Goal: Information Seeking & Learning: Check status

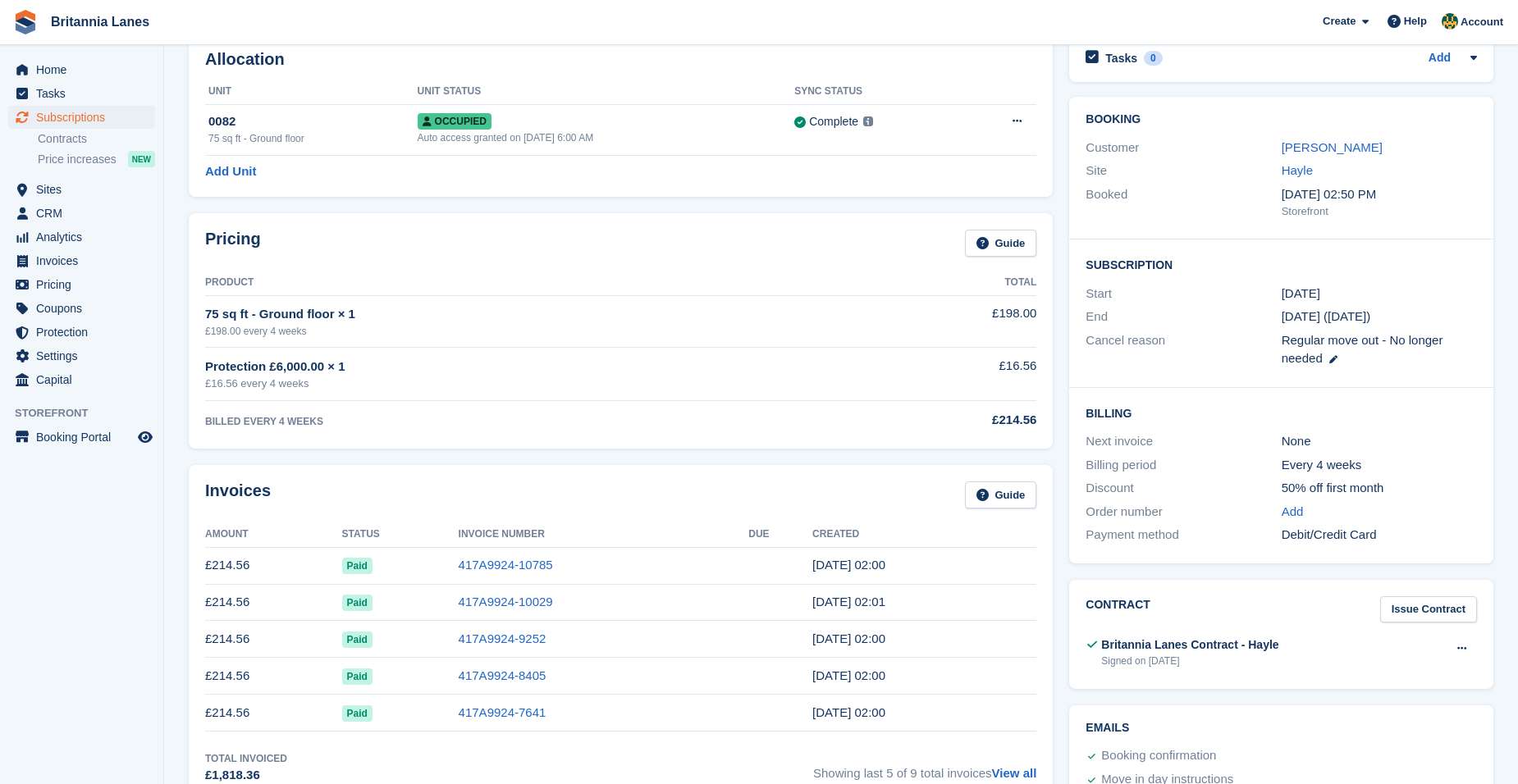
scroll to position [82, 0]
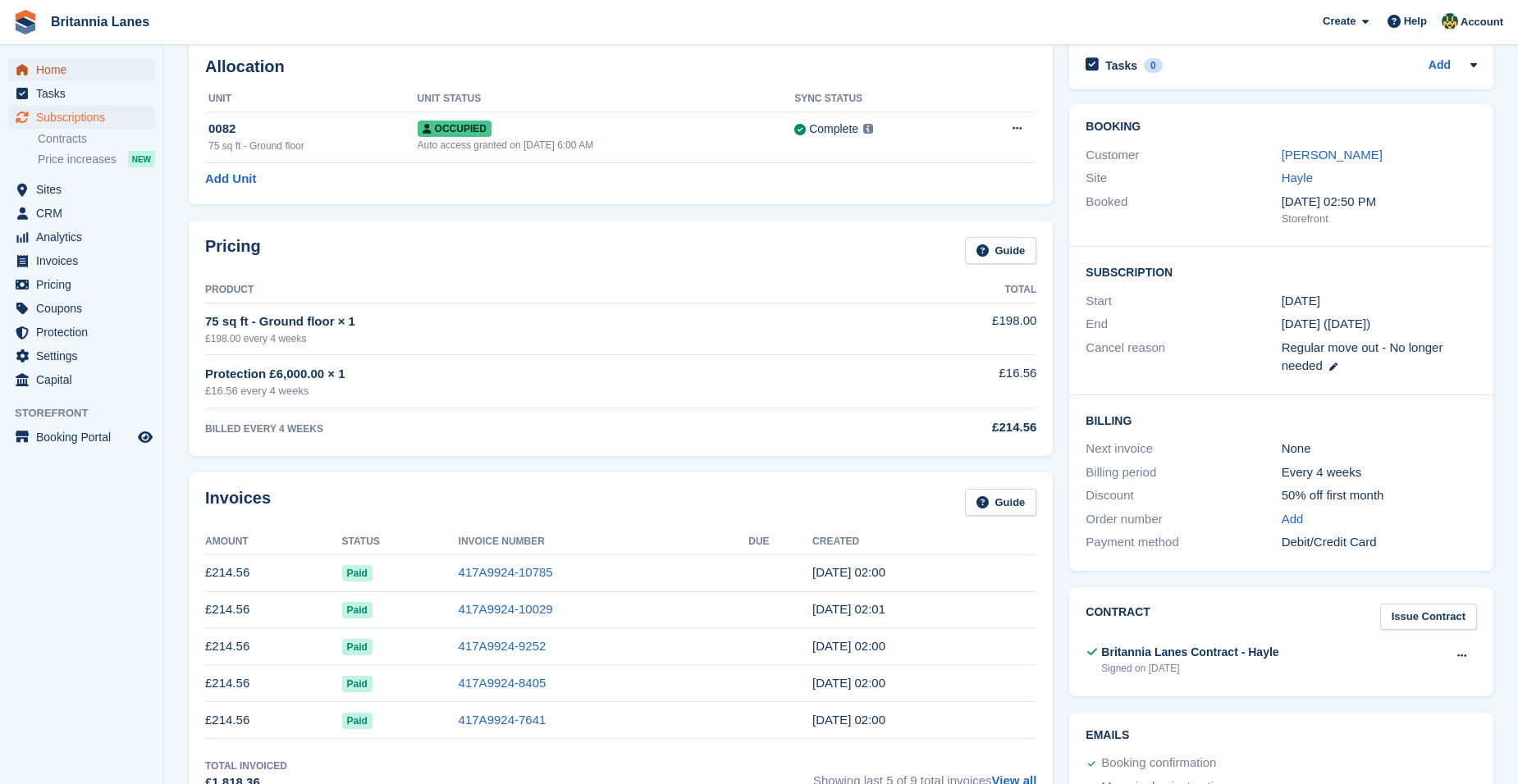
click at [73, 75] on span "Home" at bounding box center [85, 69] width 98 height 23
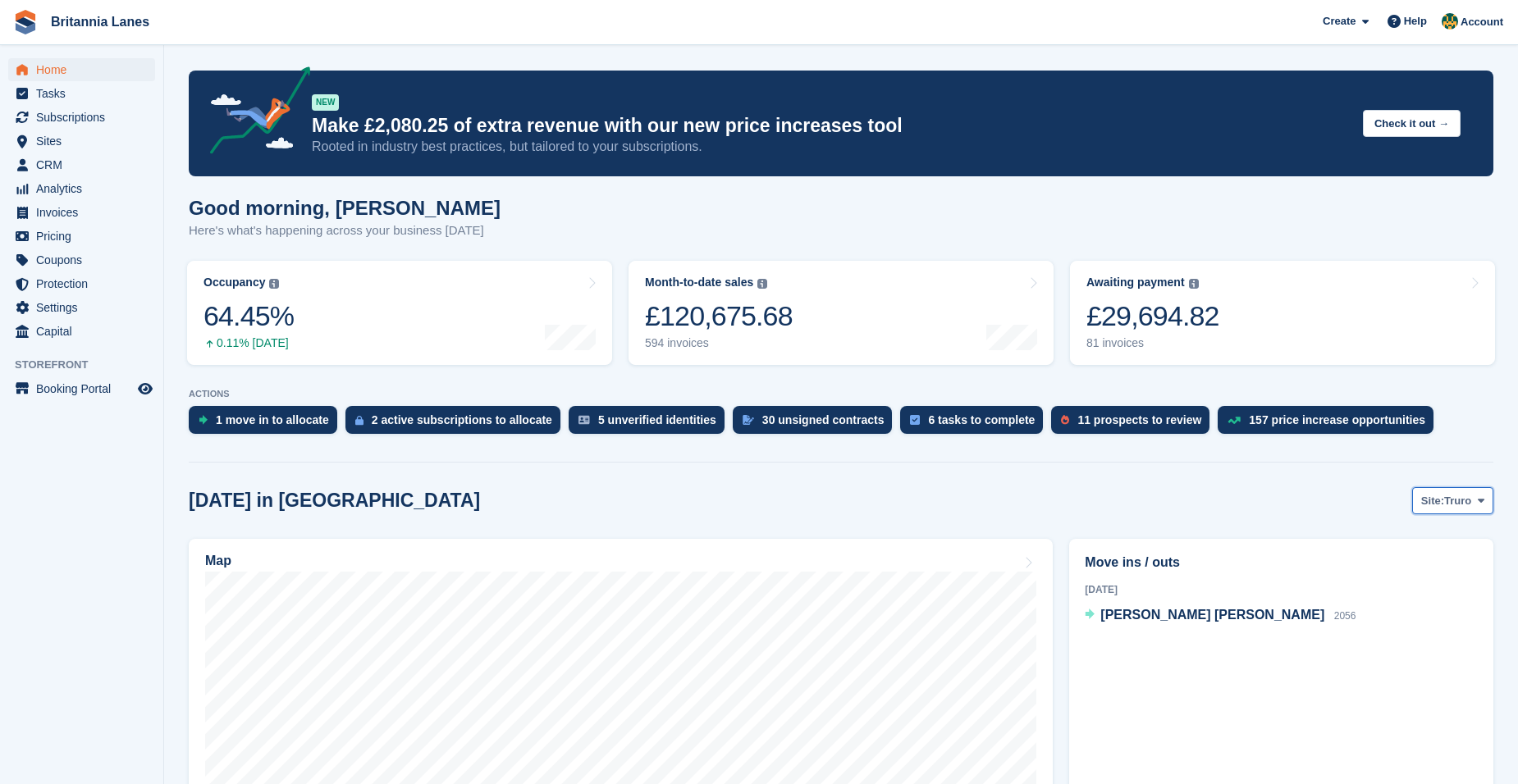
click at [1438, 500] on span "Site:" at bounding box center [1432, 501] width 23 height 17
click at [1423, 572] on link "Falmouth" at bounding box center [1412, 569] width 148 height 29
click at [75, 64] on span "Home" at bounding box center [85, 69] width 98 height 23
click at [1465, 511] on button "Site: Truro" at bounding box center [1453, 500] width 81 height 27
click at [1383, 577] on link "Falmouth" at bounding box center [1412, 569] width 148 height 29
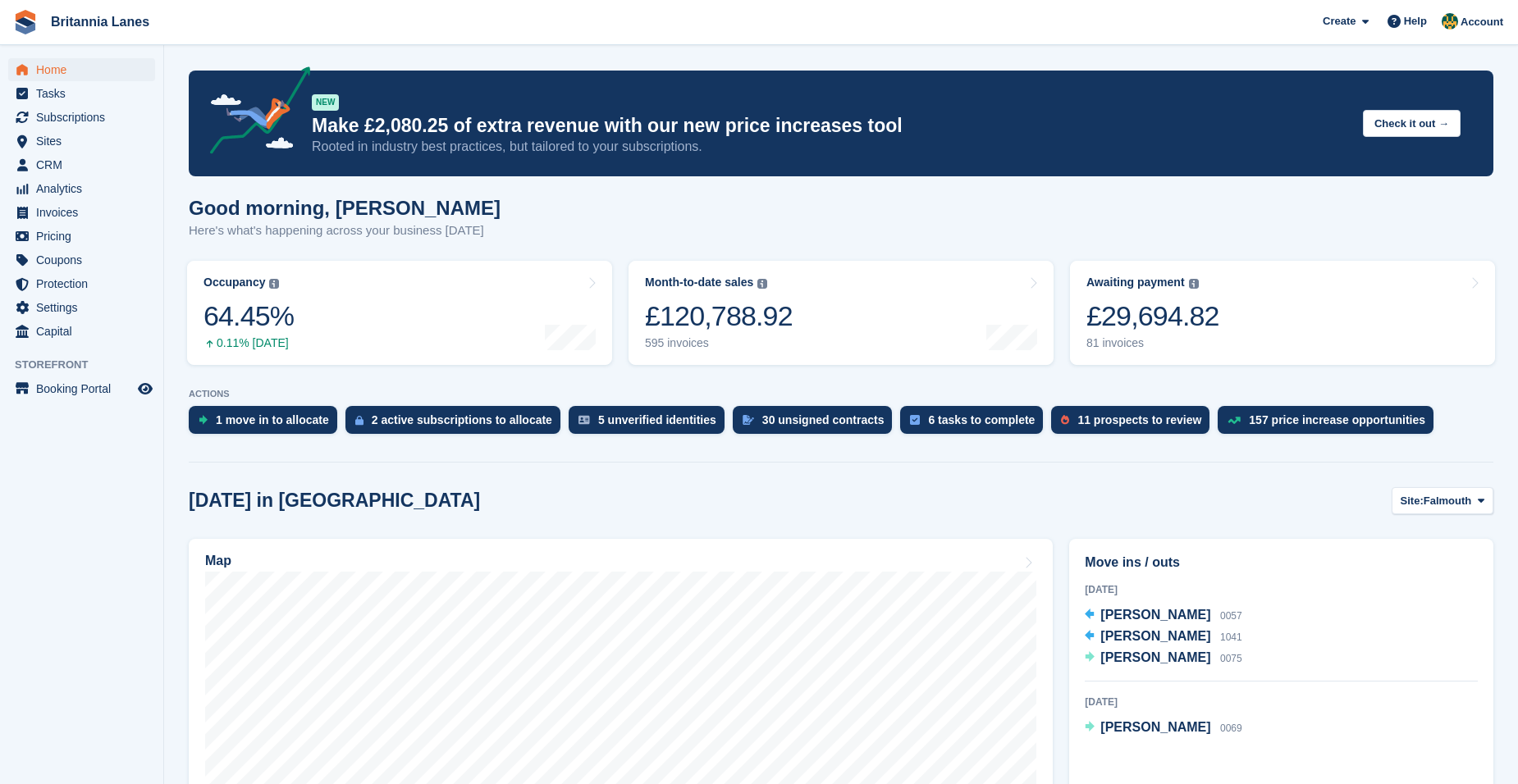
scroll to position [246, 0]
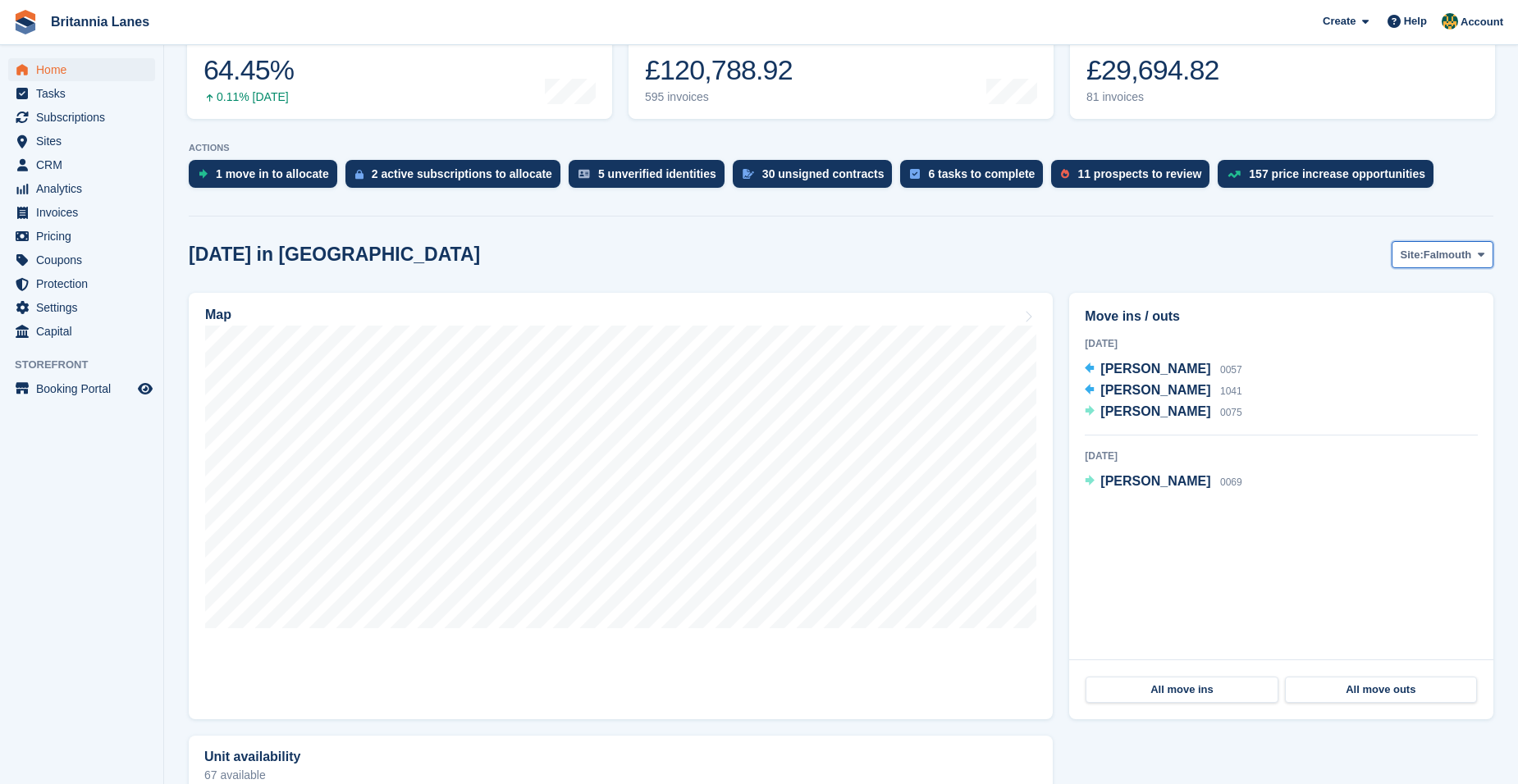
click at [1449, 258] on span "Falmouth" at bounding box center [1447, 255] width 49 height 17
click at [1400, 383] on link "Hayle" at bounding box center [1412, 382] width 148 height 29
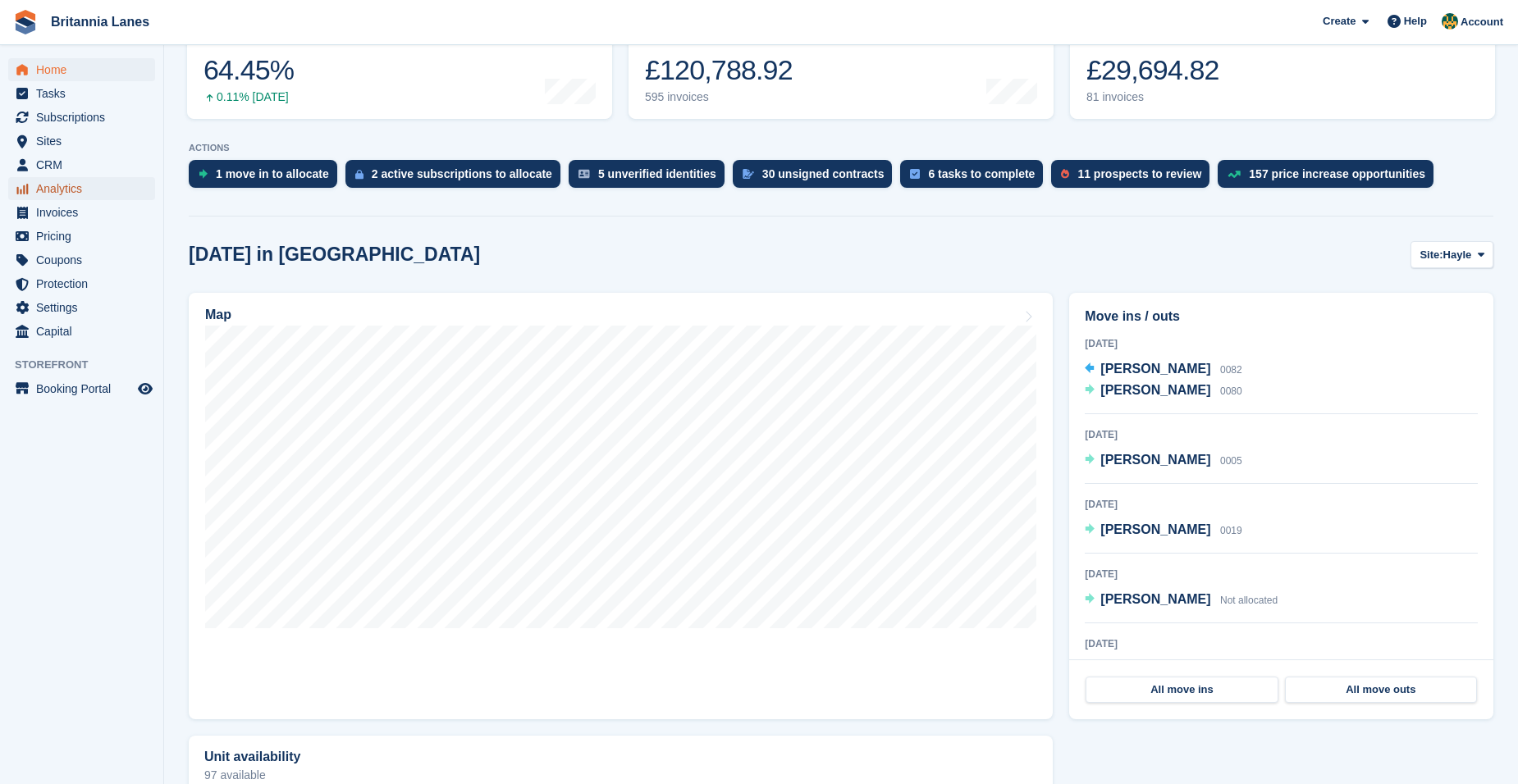
click at [88, 191] on span "Analytics" at bounding box center [85, 188] width 98 height 23
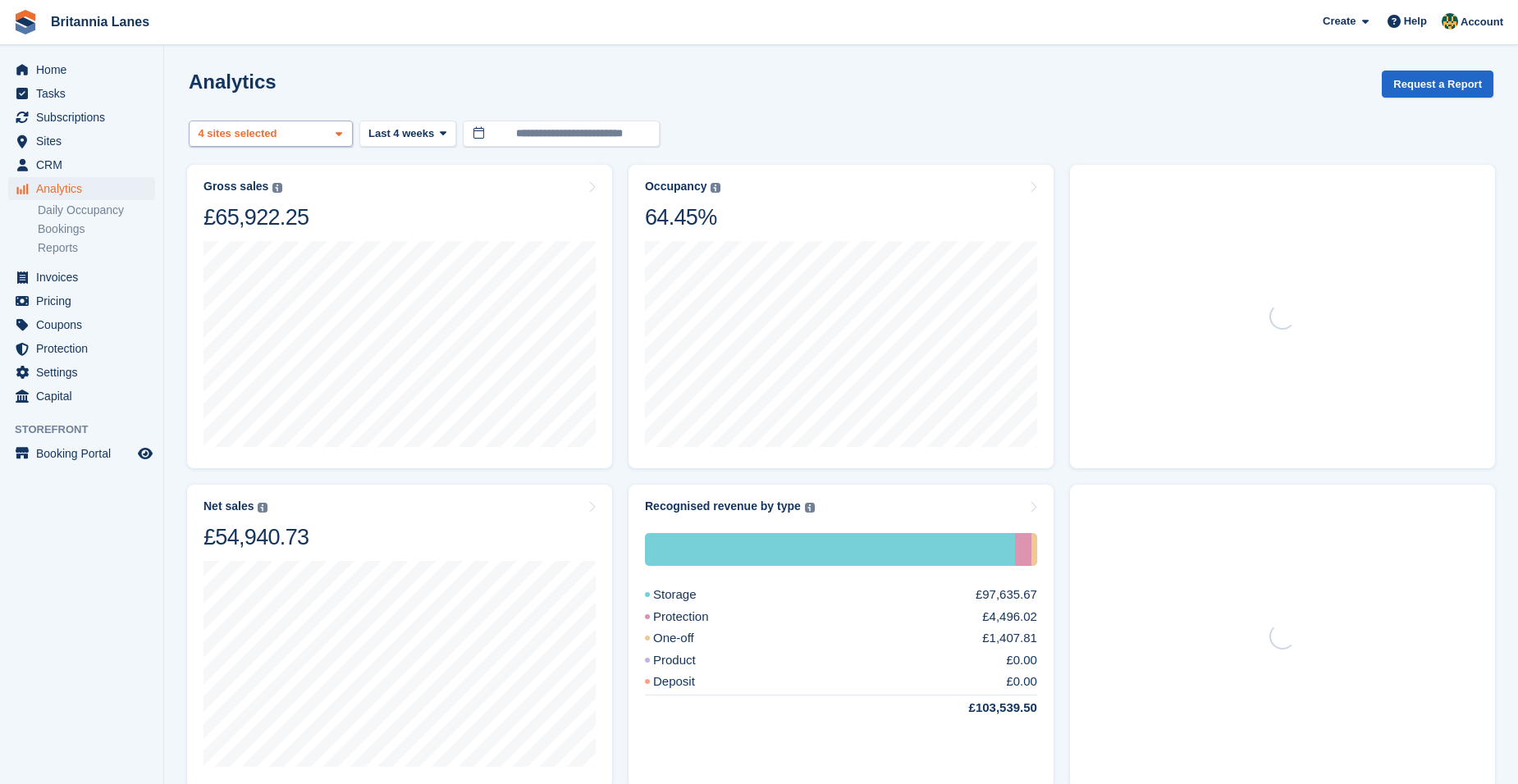
click at [279, 132] on div "Truro 2 sites selected 3 sites selected 4 sites selected" at bounding box center [270, 134] width 164 height 27
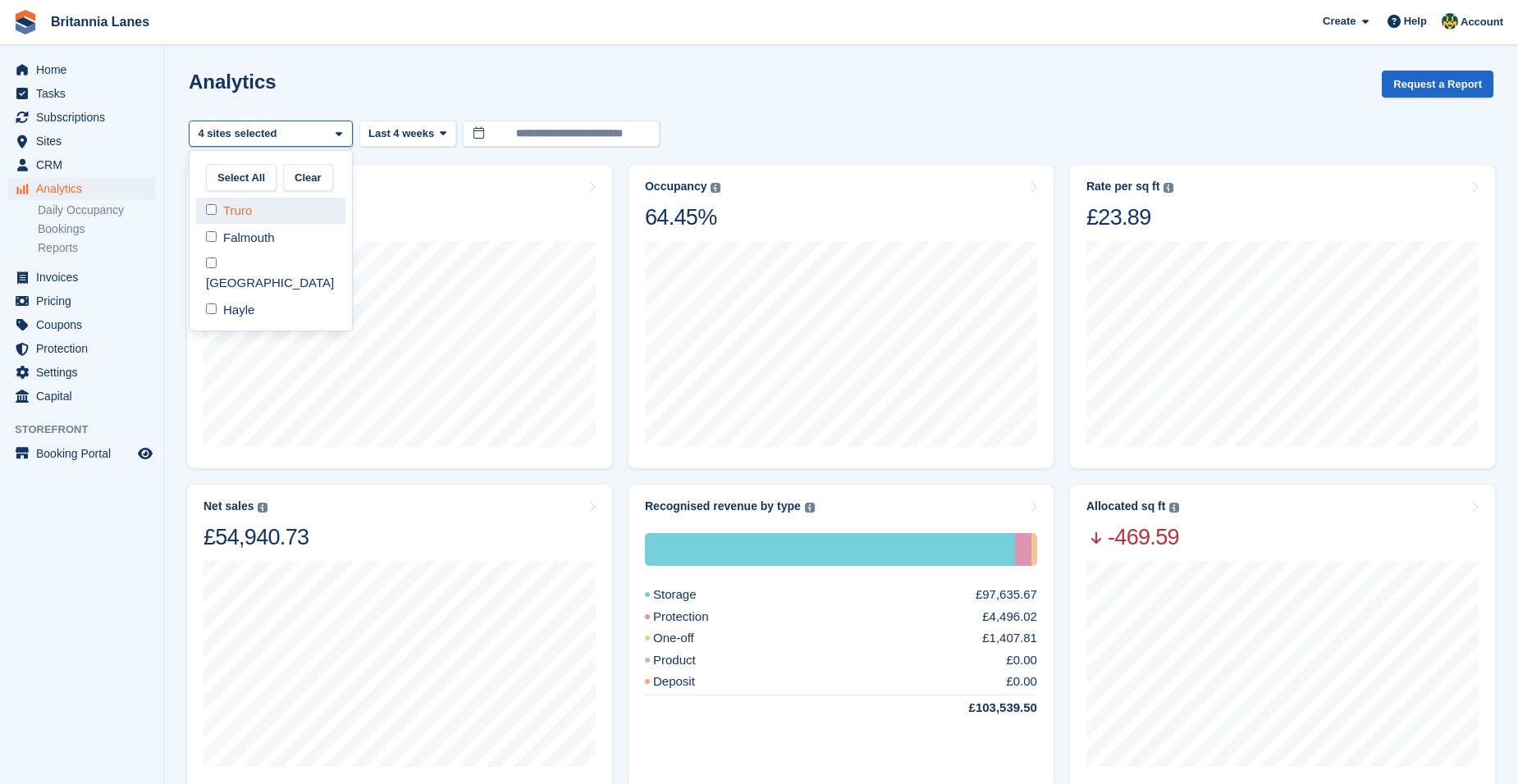
click at [259, 216] on div "Truro" at bounding box center [271, 212] width 149 height 27
drag, startPoint x: 263, startPoint y: 243, endPoint x: 255, endPoint y: 276, distance: 34.0
click at [262, 248] on div "Falmouth" at bounding box center [271, 238] width 149 height 27
click at [247, 297] on div "Hayle" at bounding box center [271, 311] width 149 height 27
select select "****"
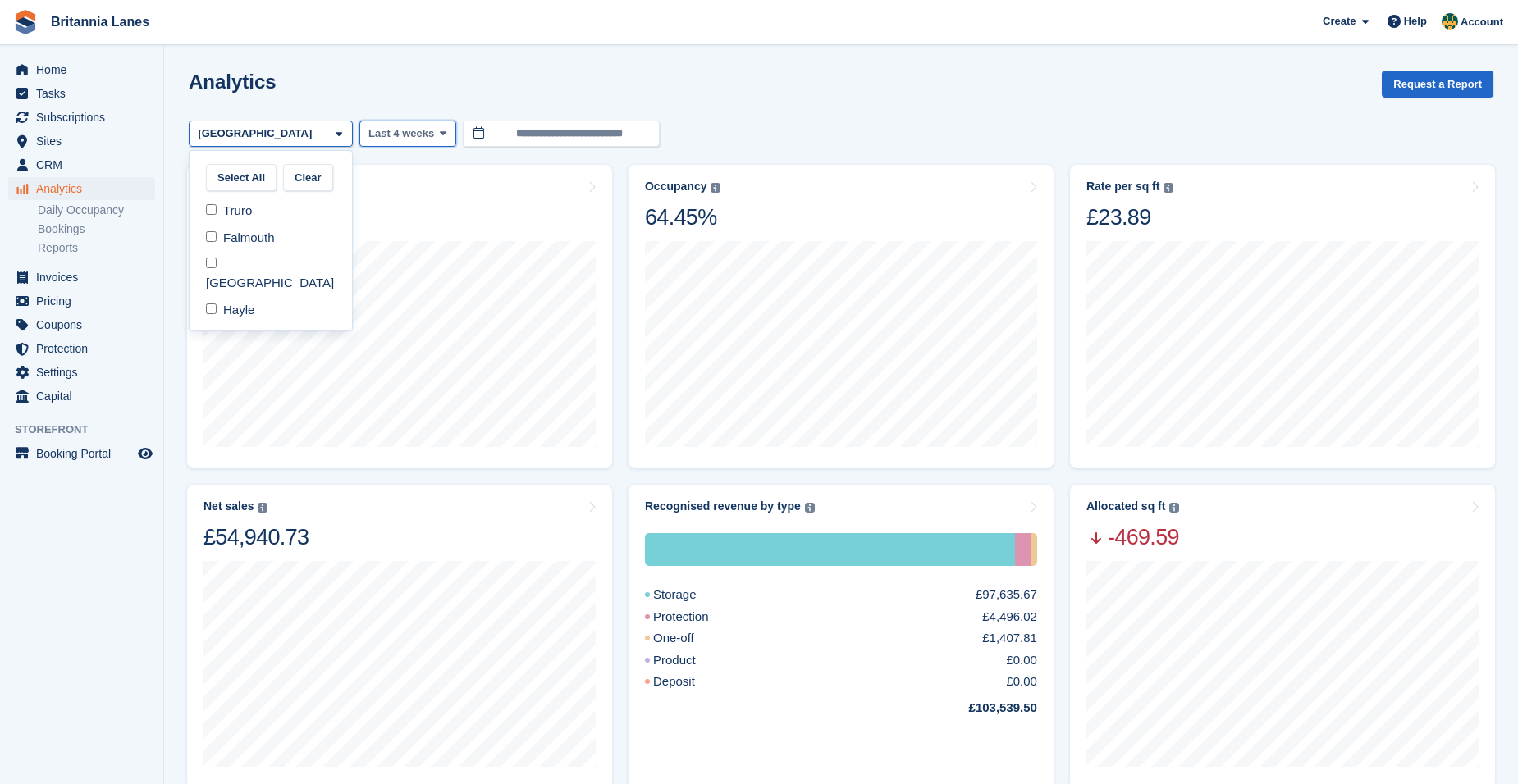
click at [410, 133] on span "Last 4 weeks" at bounding box center [401, 134] width 65 height 17
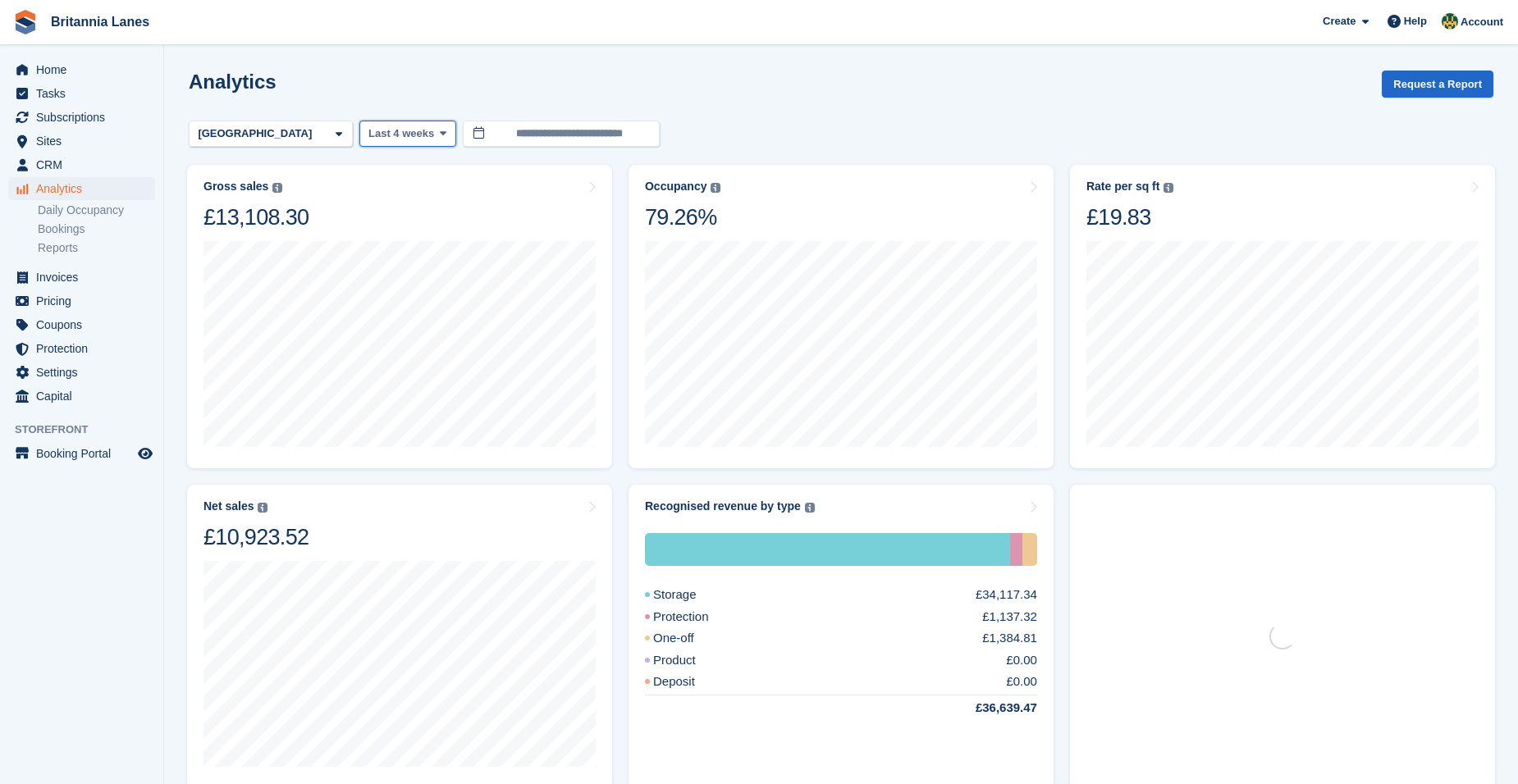
click at [413, 130] on span "Last 4 weeks" at bounding box center [401, 134] width 65 height 17
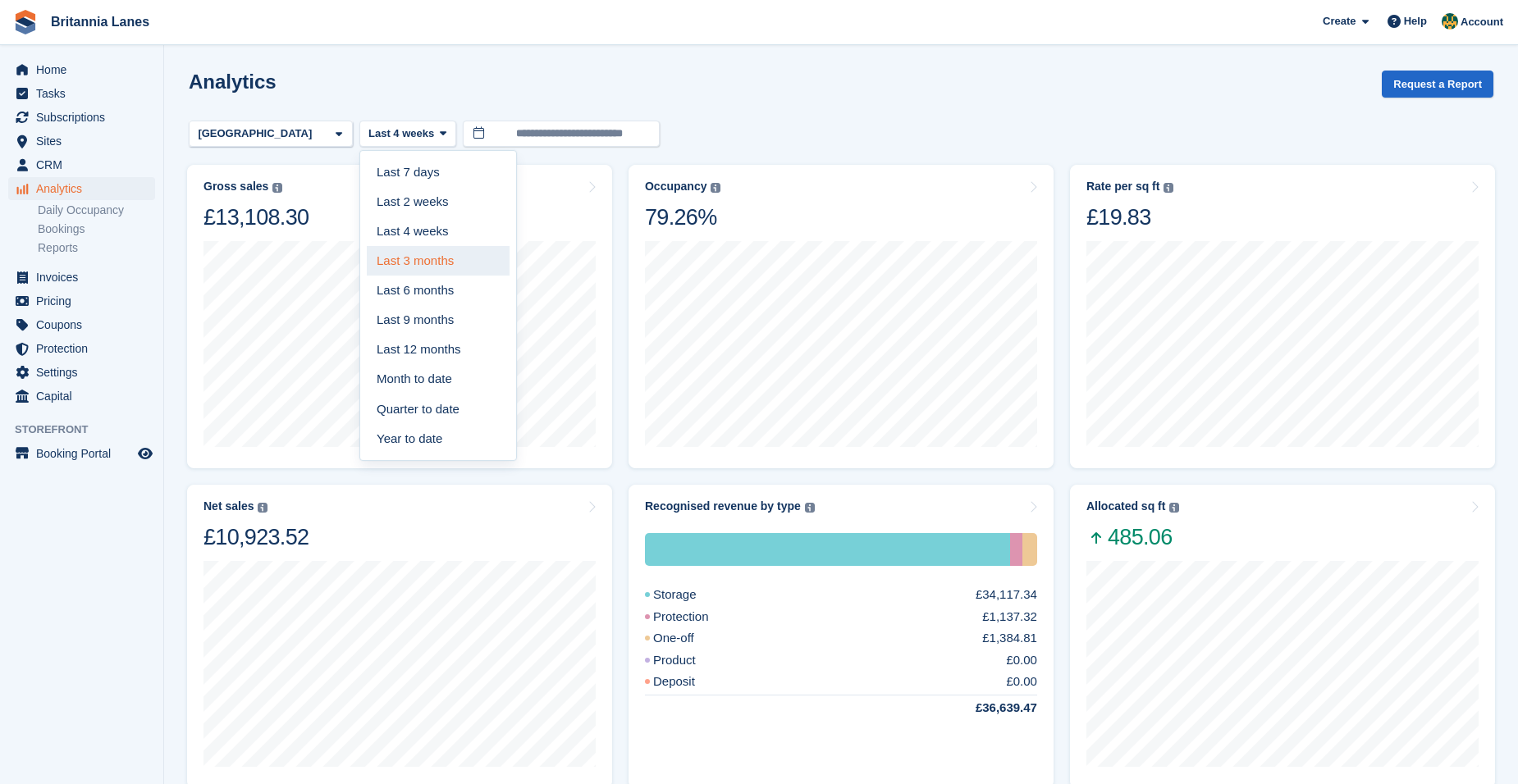
click at [419, 269] on link "Last 3 months" at bounding box center [438, 260] width 143 height 29
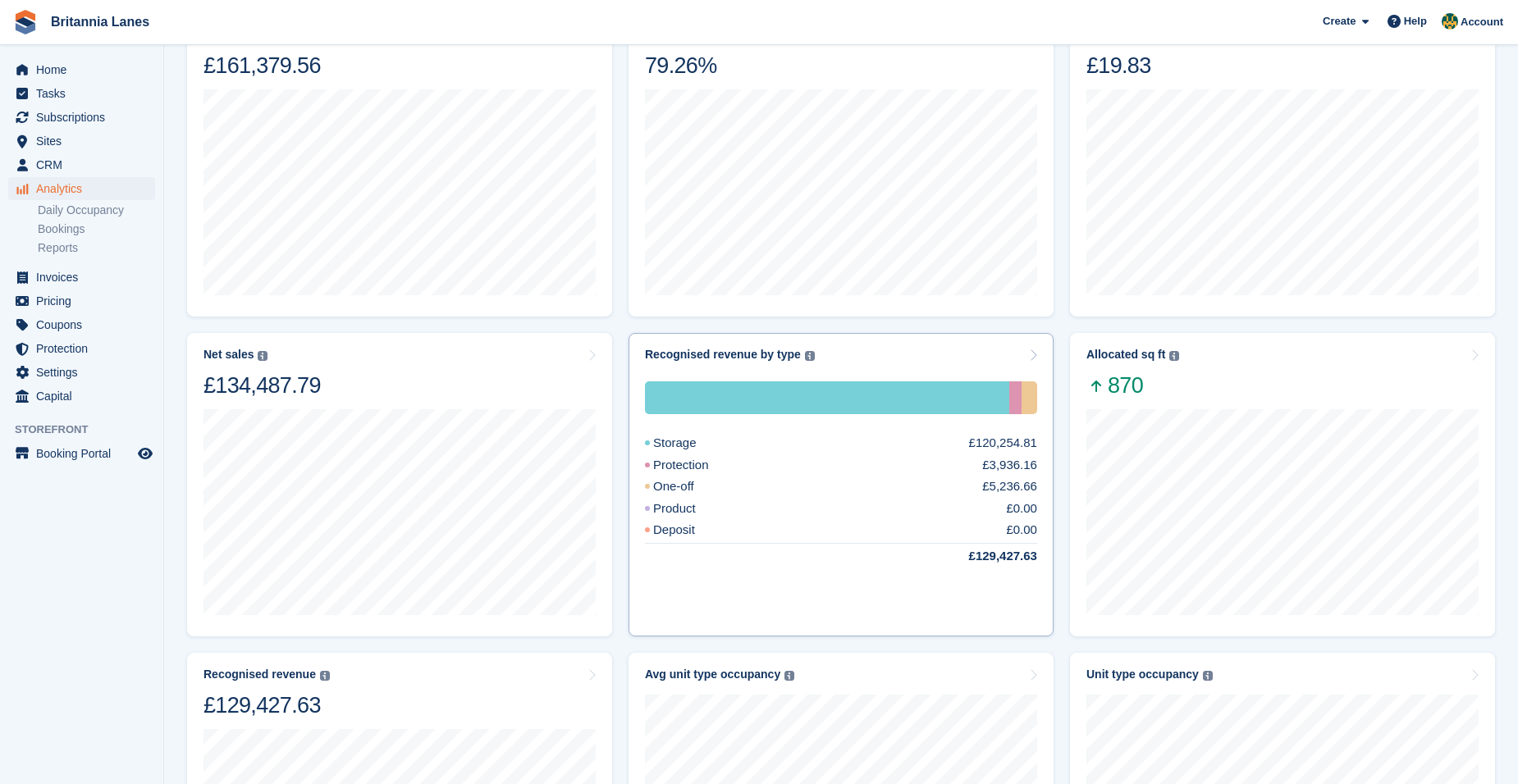
scroll to position [164, 0]
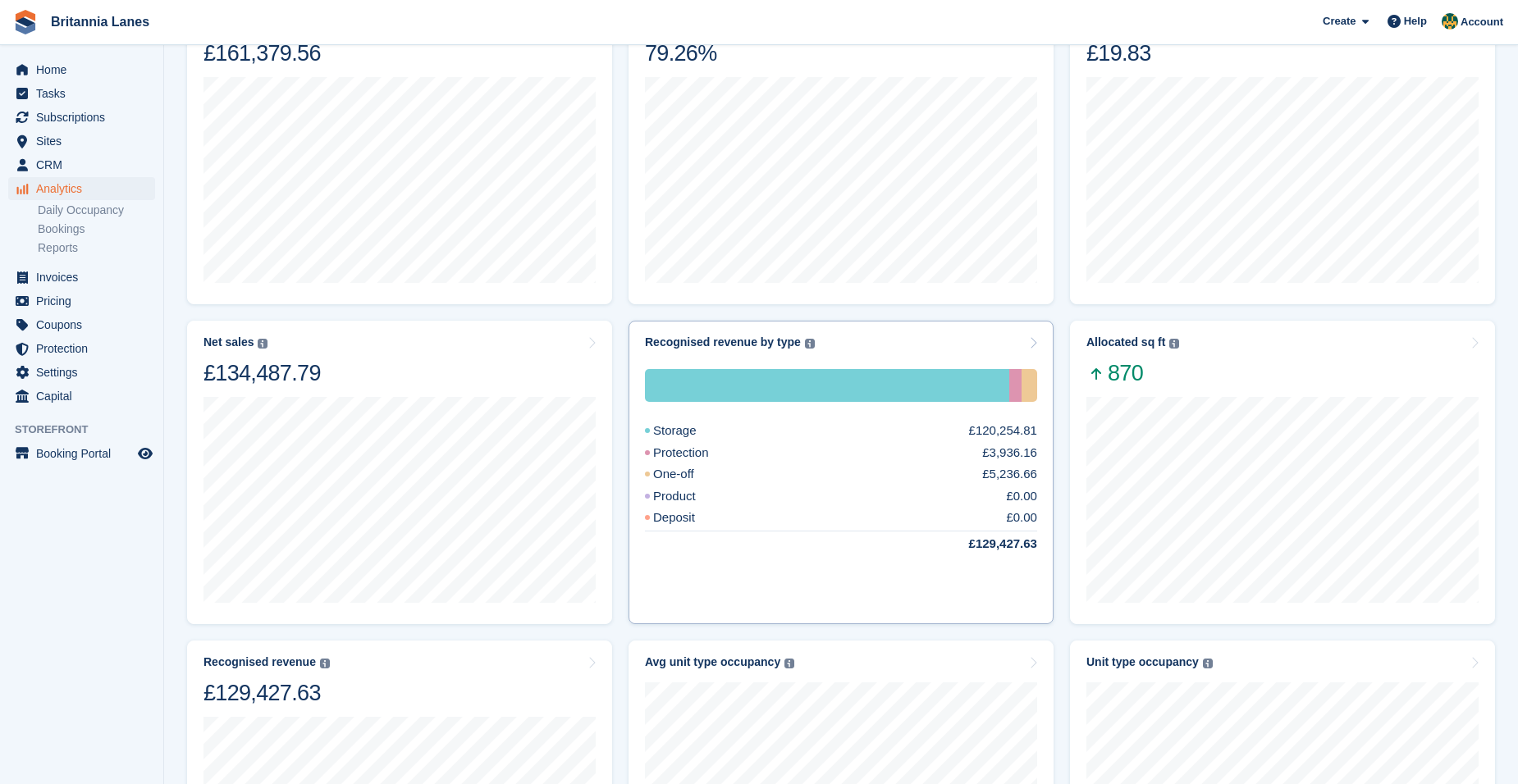
click at [948, 341] on div "Recognised revenue by type The sum of all finalised invoices, after discount an…" at bounding box center [840, 342] width 392 height 14
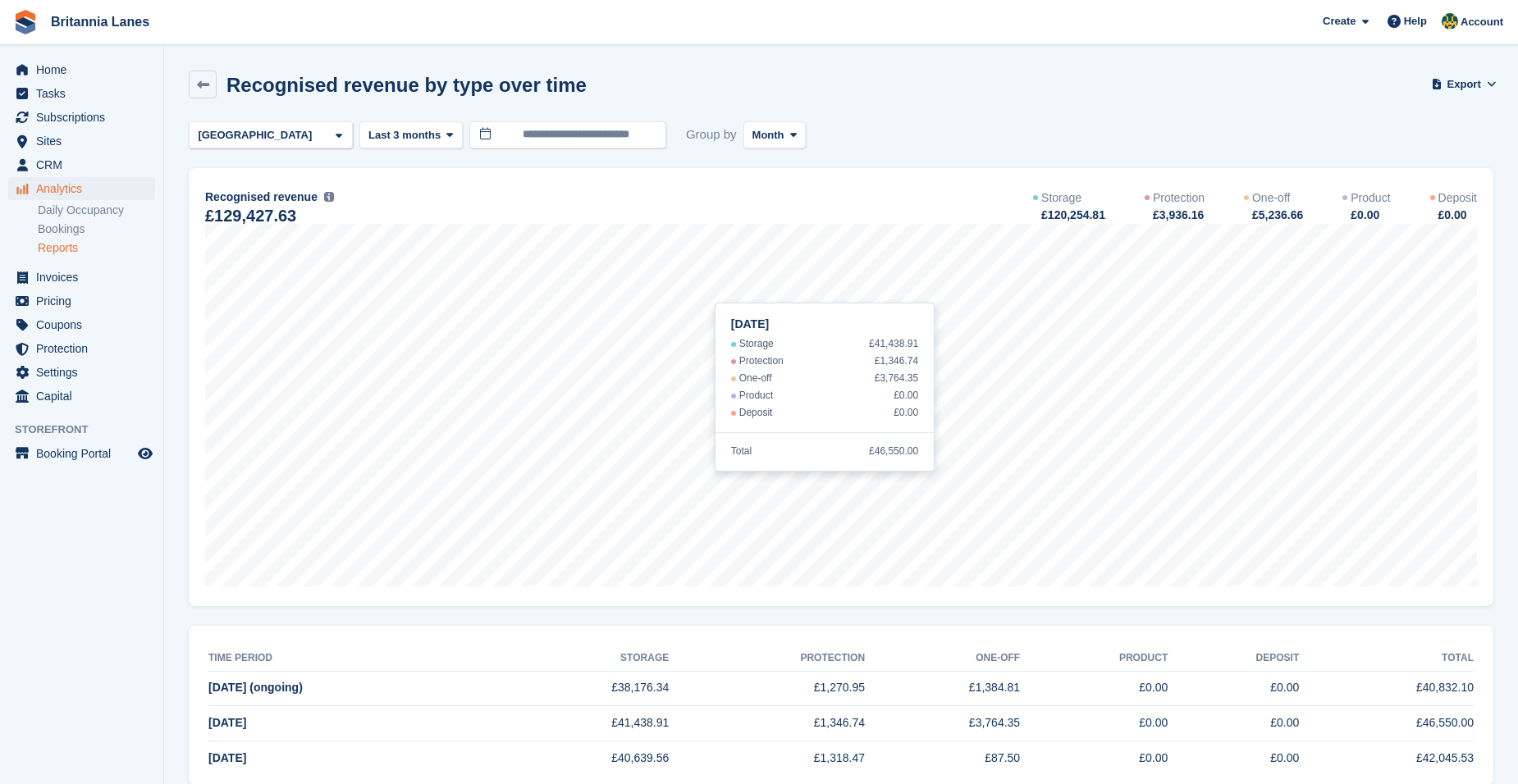
scroll to position [35, 0]
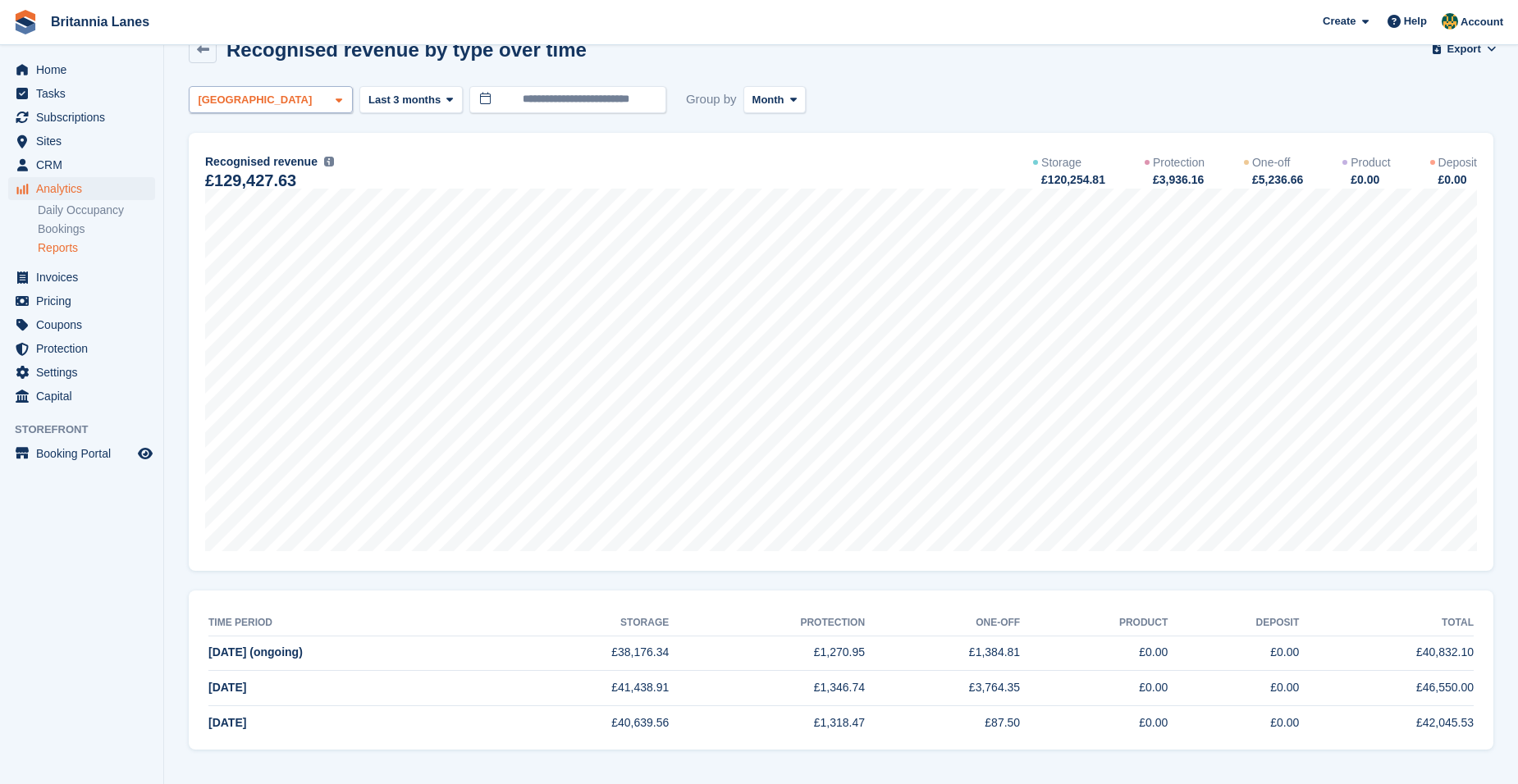
click at [236, 102] on div "[GEOGRAPHIC_DATA]" at bounding box center [270, 100] width 164 height 27
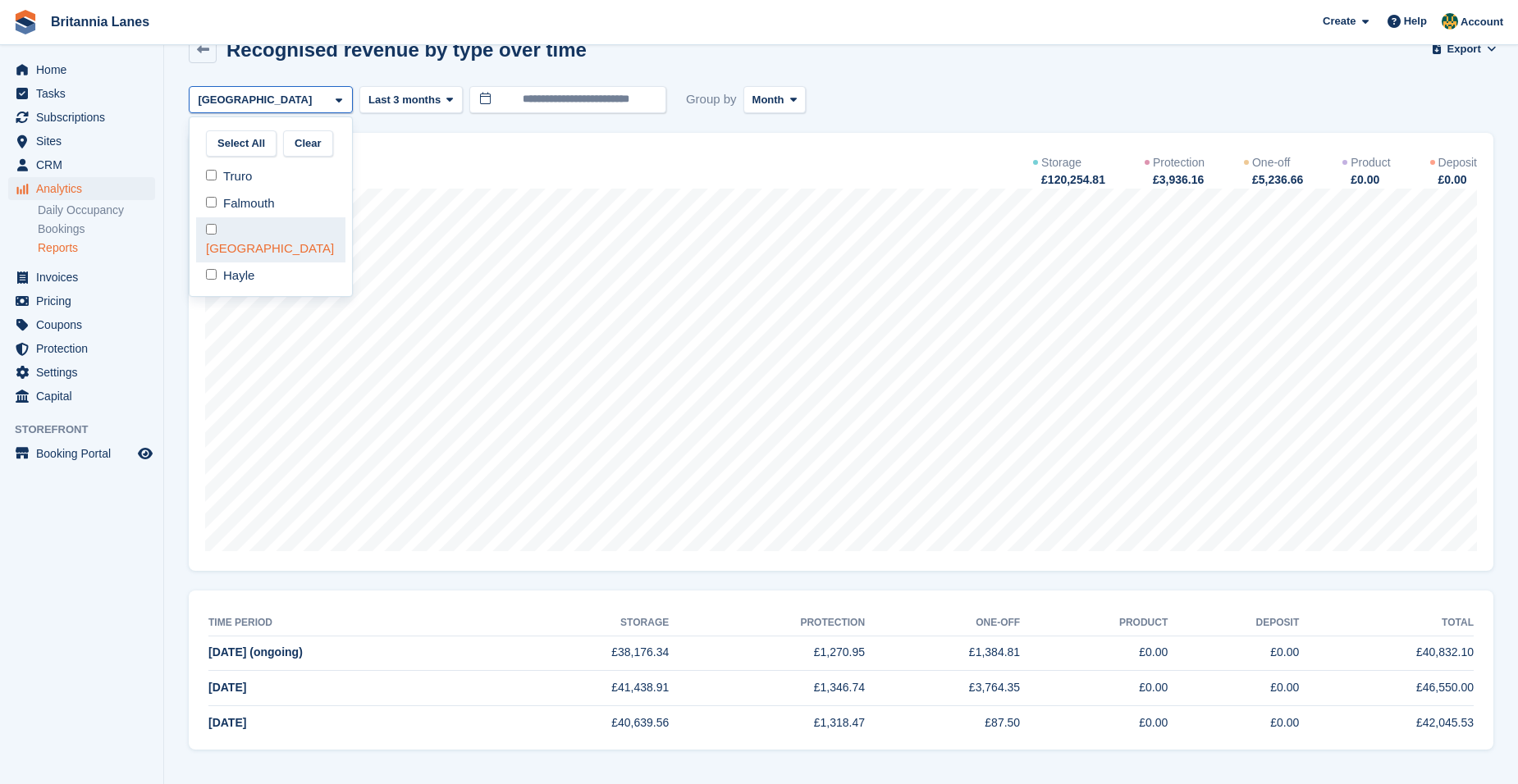
click at [257, 241] on div "[GEOGRAPHIC_DATA]" at bounding box center [271, 240] width 149 height 45
click at [253, 263] on div "Hayle" at bounding box center [271, 276] width 149 height 27
select select "****"
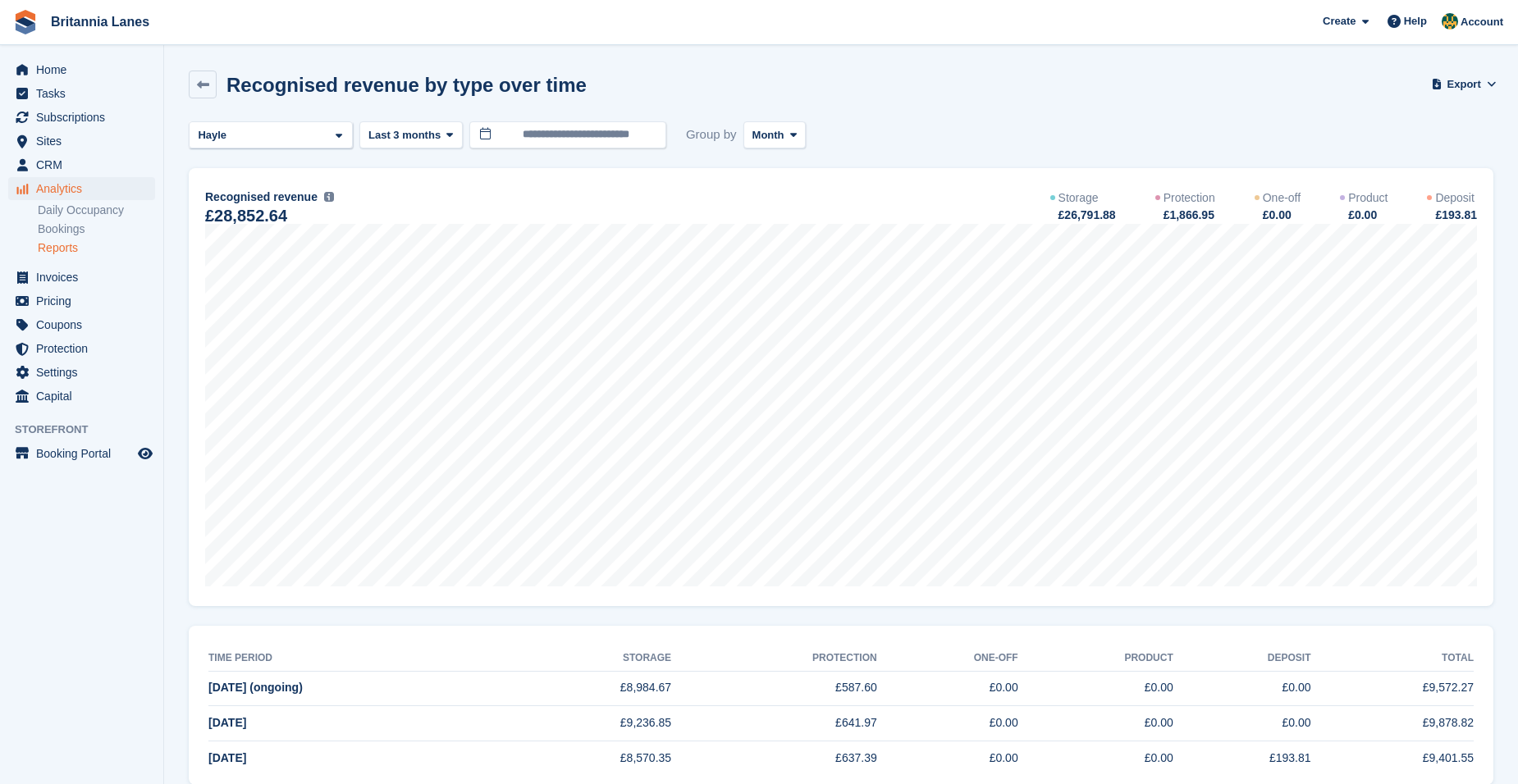
scroll to position [35, 0]
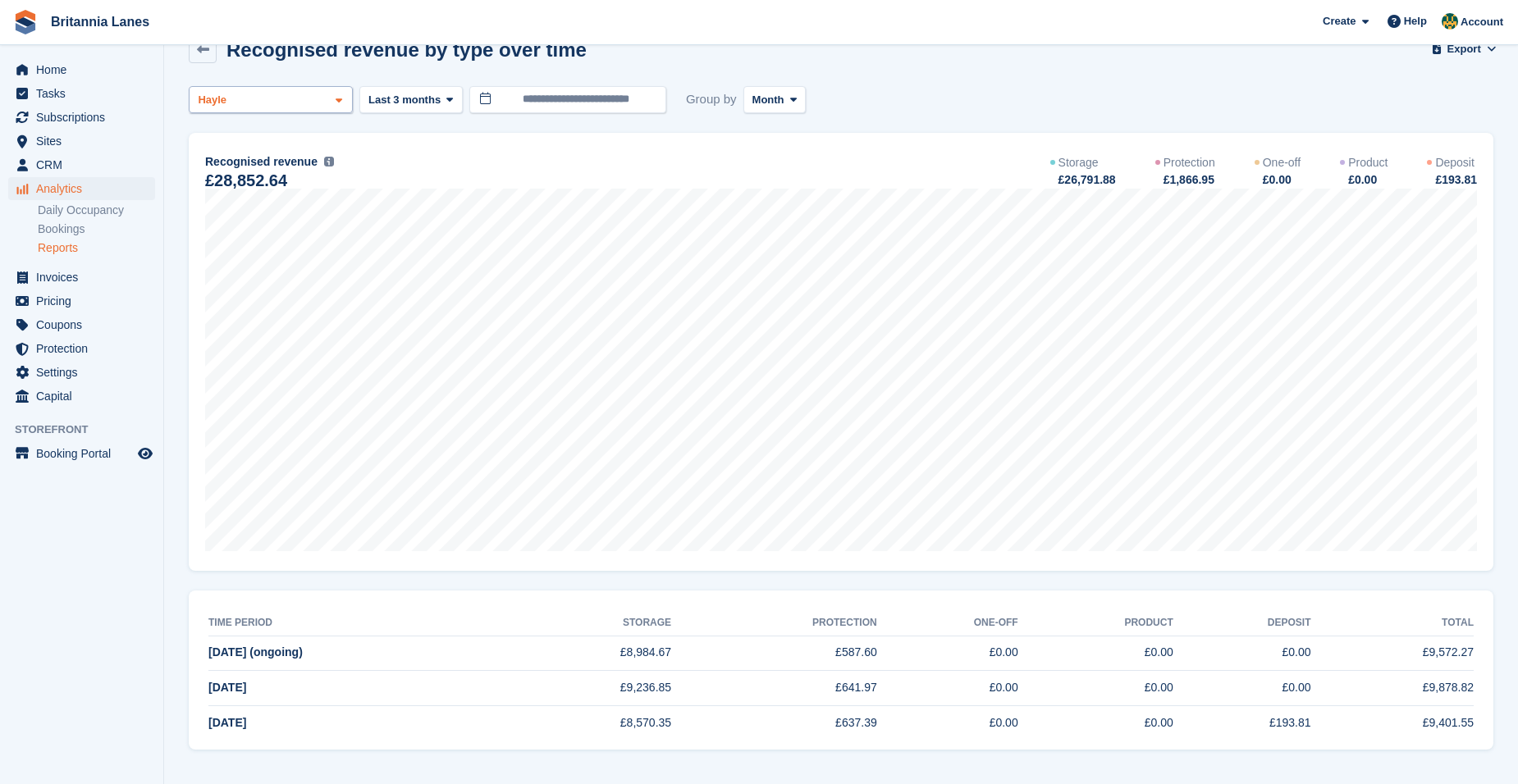
click at [264, 101] on div "Hayle" at bounding box center [270, 100] width 164 height 27
click at [254, 233] on div "[GEOGRAPHIC_DATA]" at bounding box center [271, 240] width 149 height 45
click at [253, 263] on div "Hayle" at bounding box center [271, 276] width 149 height 27
select select "****"
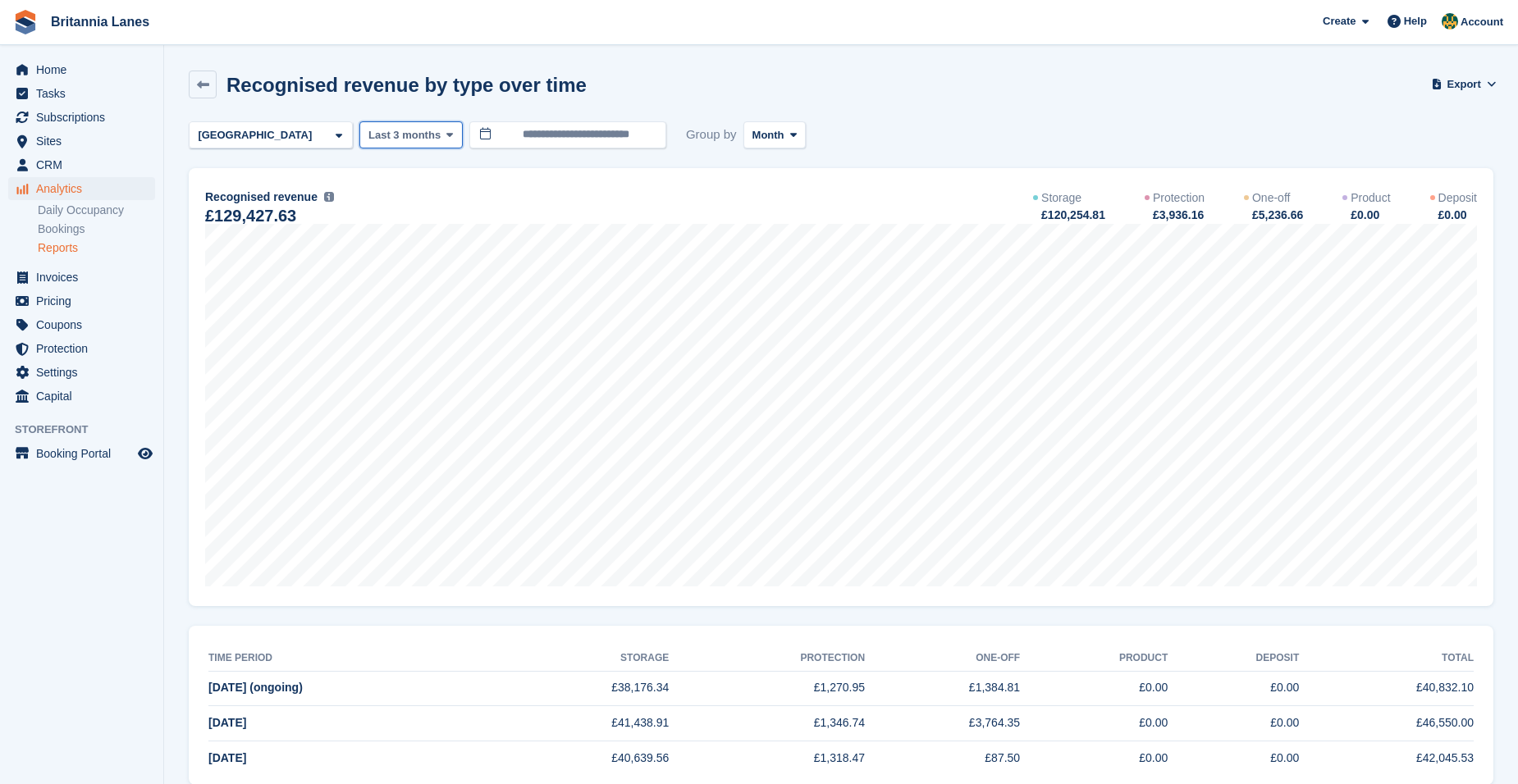
click at [418, 139] on span "Last 3 months" at bounding box center [405, 135] width 72 height 17
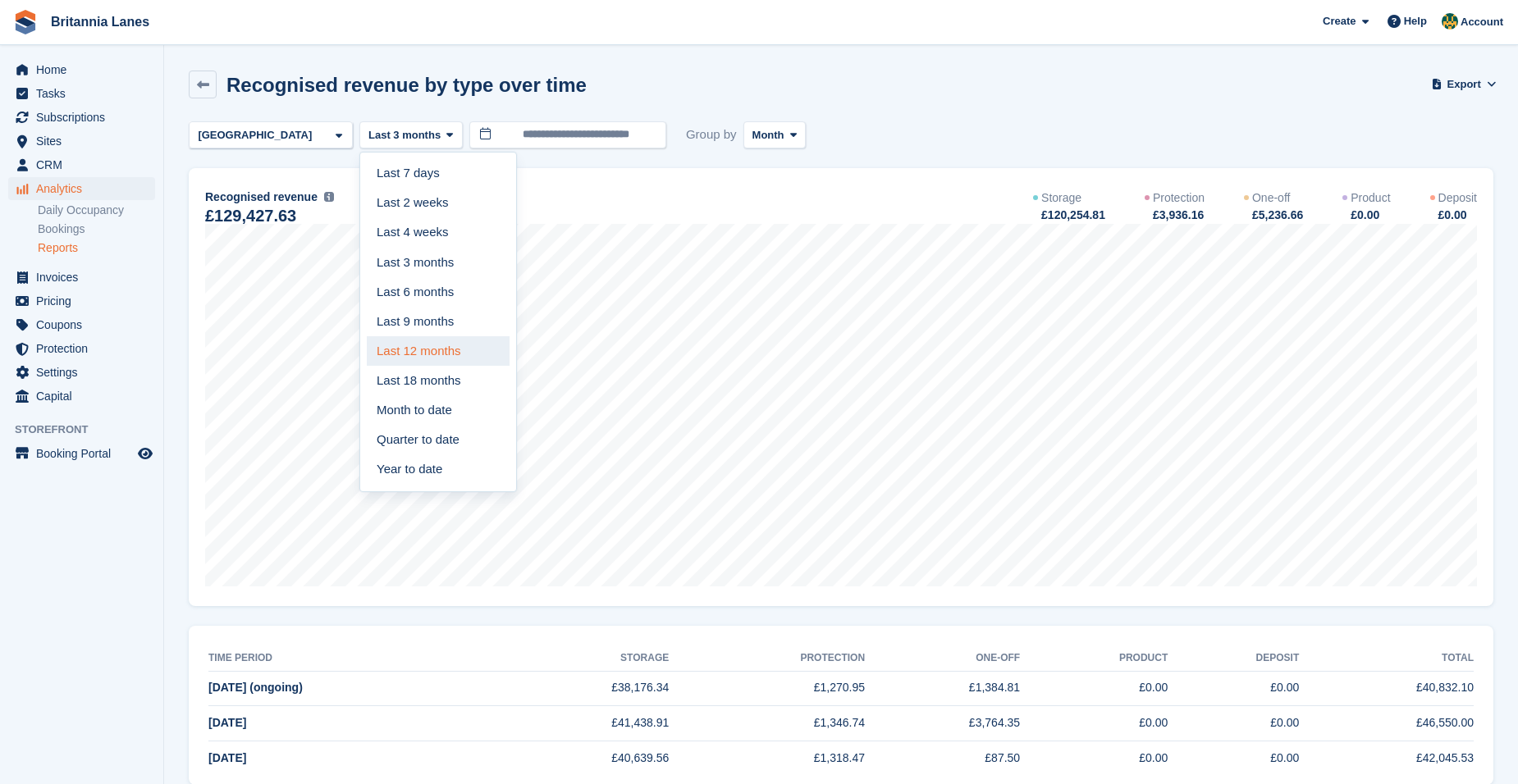
click at [430, 352] on link "Last 12 months" at bounding box center [438, 351] width 143 height 29
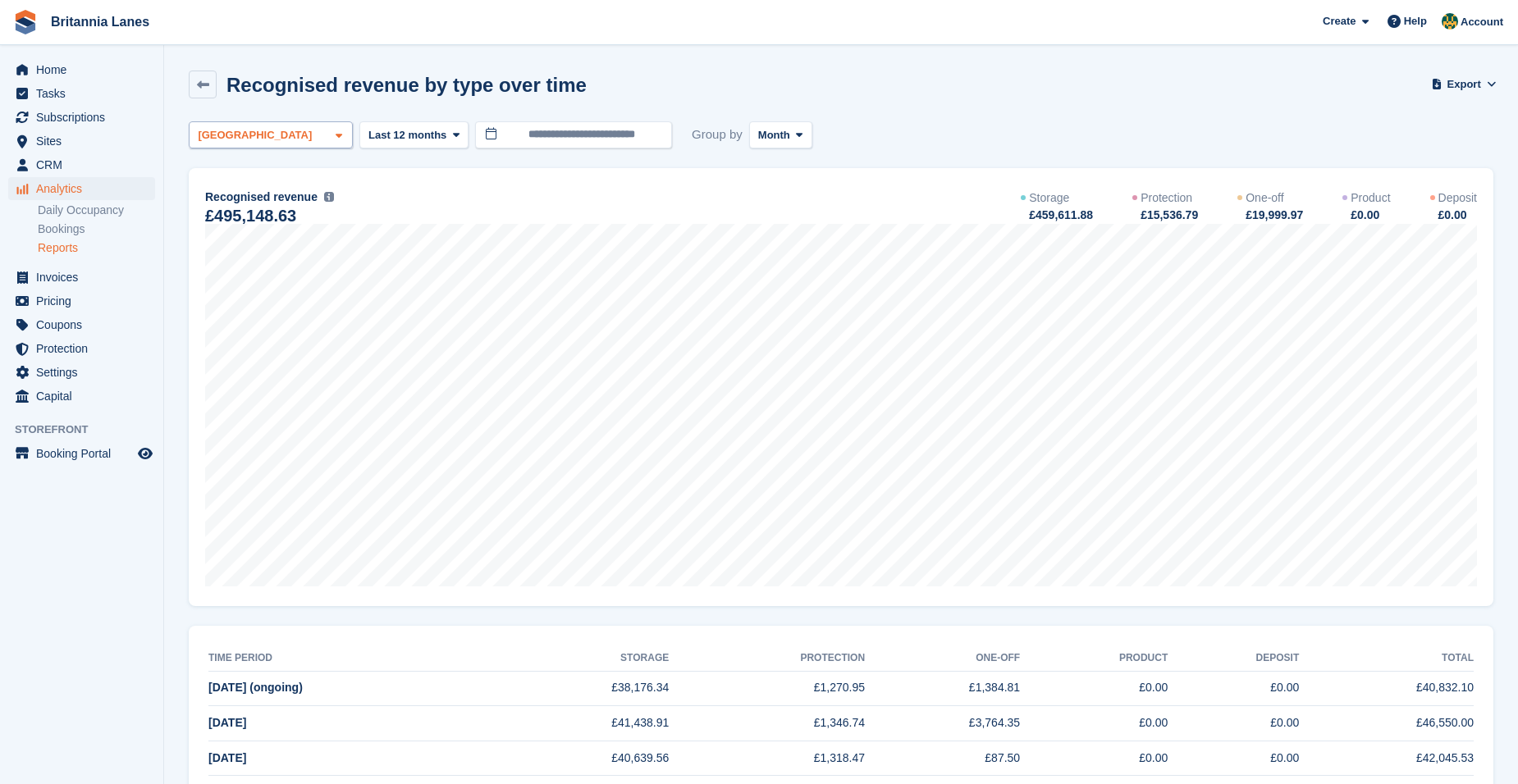
click at [255, 130] on div "[GEOGRAPHIC_DATA]" at bounding box center [270, 135] width 164 height 27
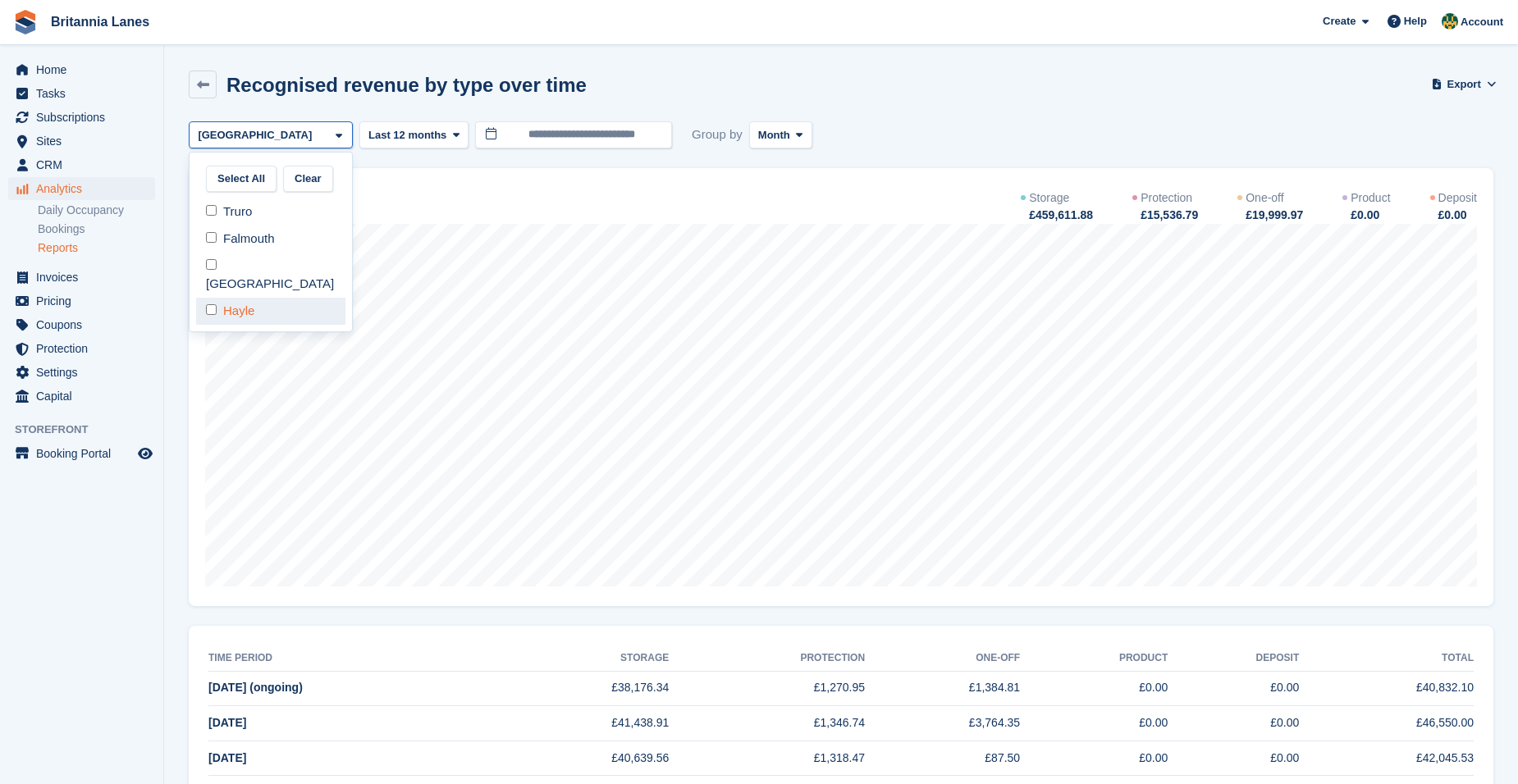
drag, startPoint x: 253, startPoint y: 268, endPoint x: 249, endPoint y: 295, distance: 27.3
click at [253, 274] on div "[GEOGRAPHIC_DATA]" at bounding box center [271, 275] width 149 height 45
click at [249, 298] on div "Hayle" at bounding box center [271, 311] width 149 height 27
select select "****"
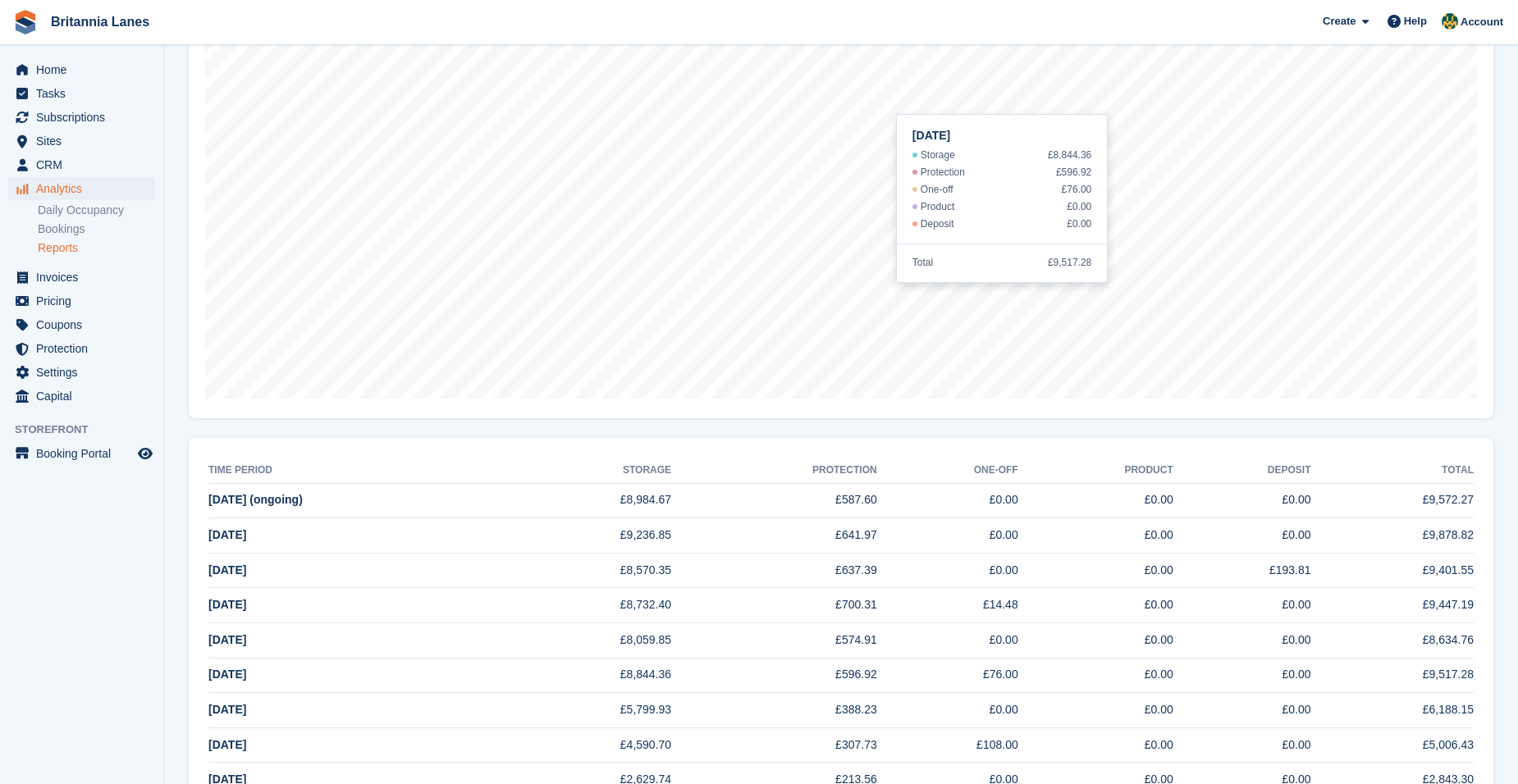
scroll to position [186, 0]
click at [79, 229] on link "Bookings" at bounding box center [97, 229] width 118 height 16
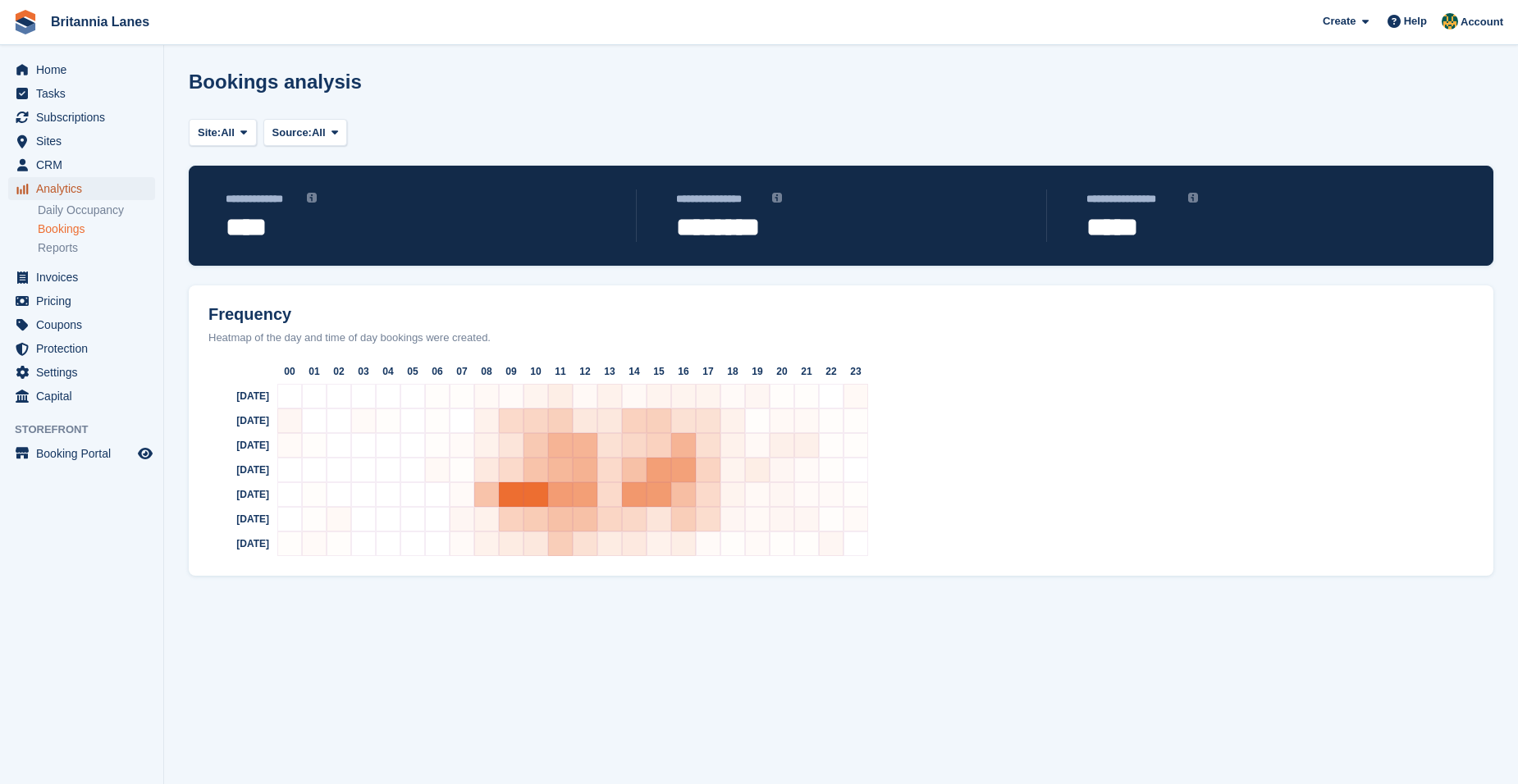
click at [89, 187] on span "Analytics" at bounding box center [85, 188] width 98 height 23
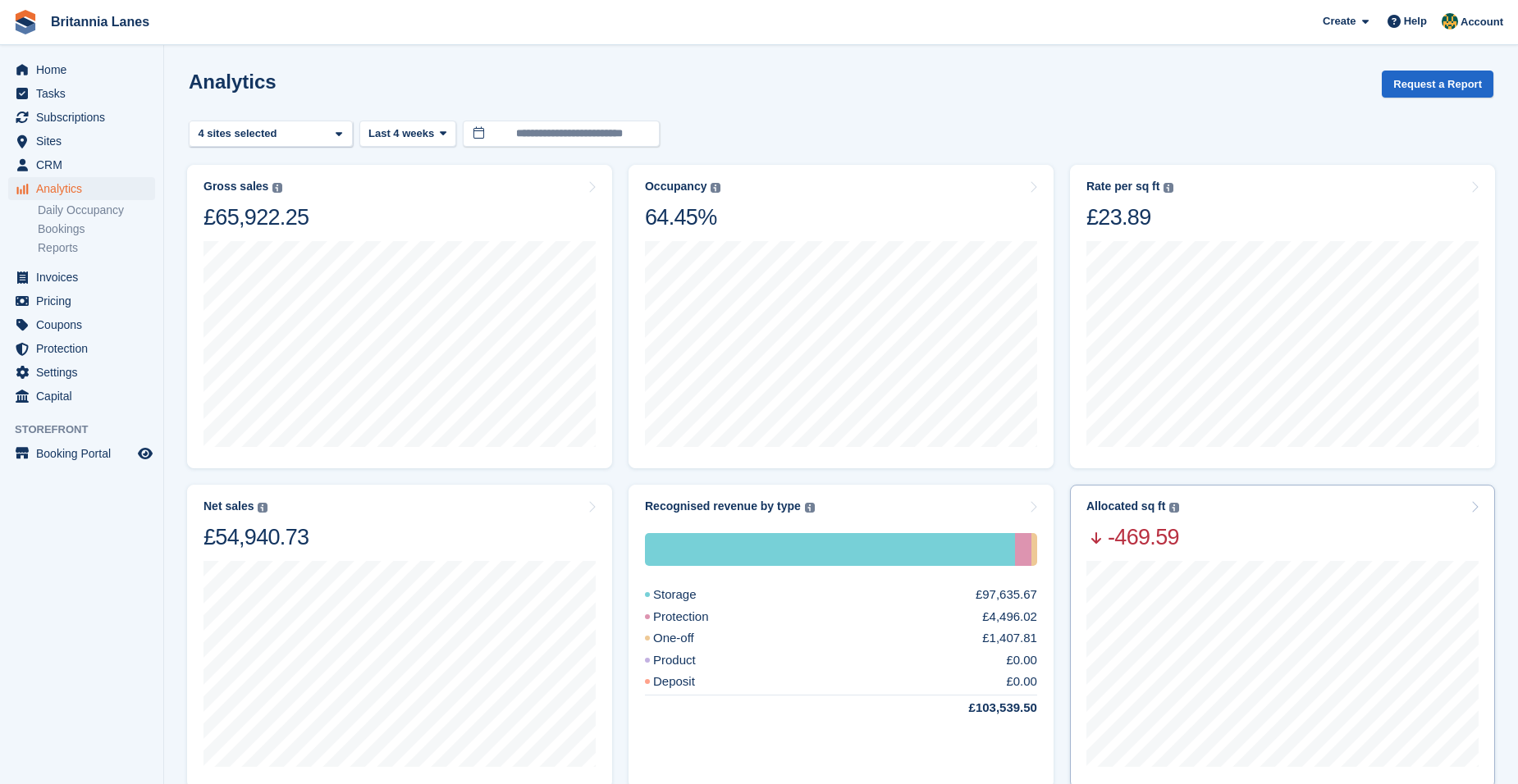
click at [1253, 535] on div "Allocated sq ft The total change in allocated area from the beginning to the en…" at bounding box center [1282, 525] width 392 height 52
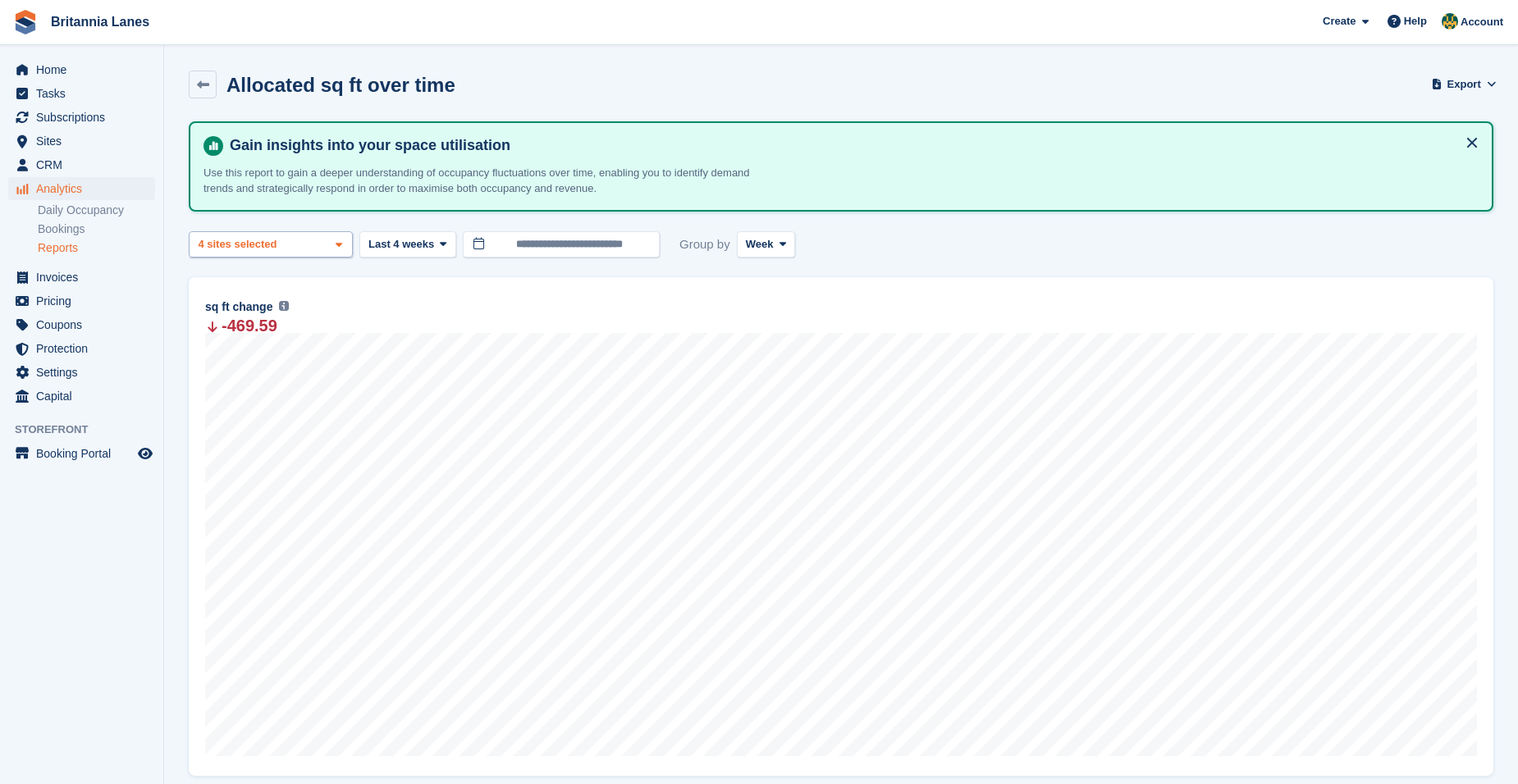
click at [283, 251] on div "Truro 2 sites selected 3 sites selected 4 sites selected" at bounding box center [270, 245] width 164 height 27
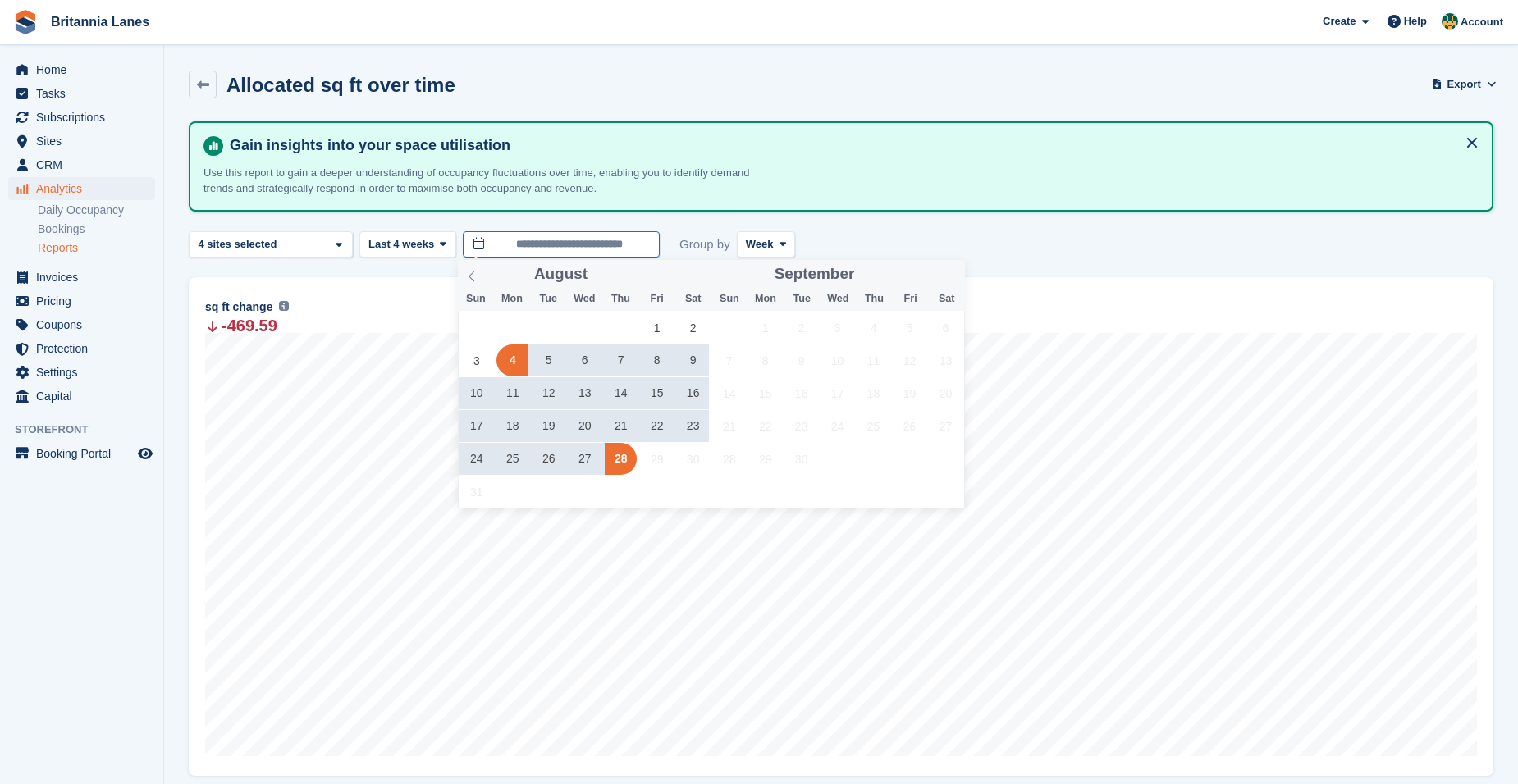
click at [530, 244] on input "**********" at bounding box center [561, 245] width 197 height 27
click at [478, 277] on span at bounding box center [471, 274] width 28 height 28
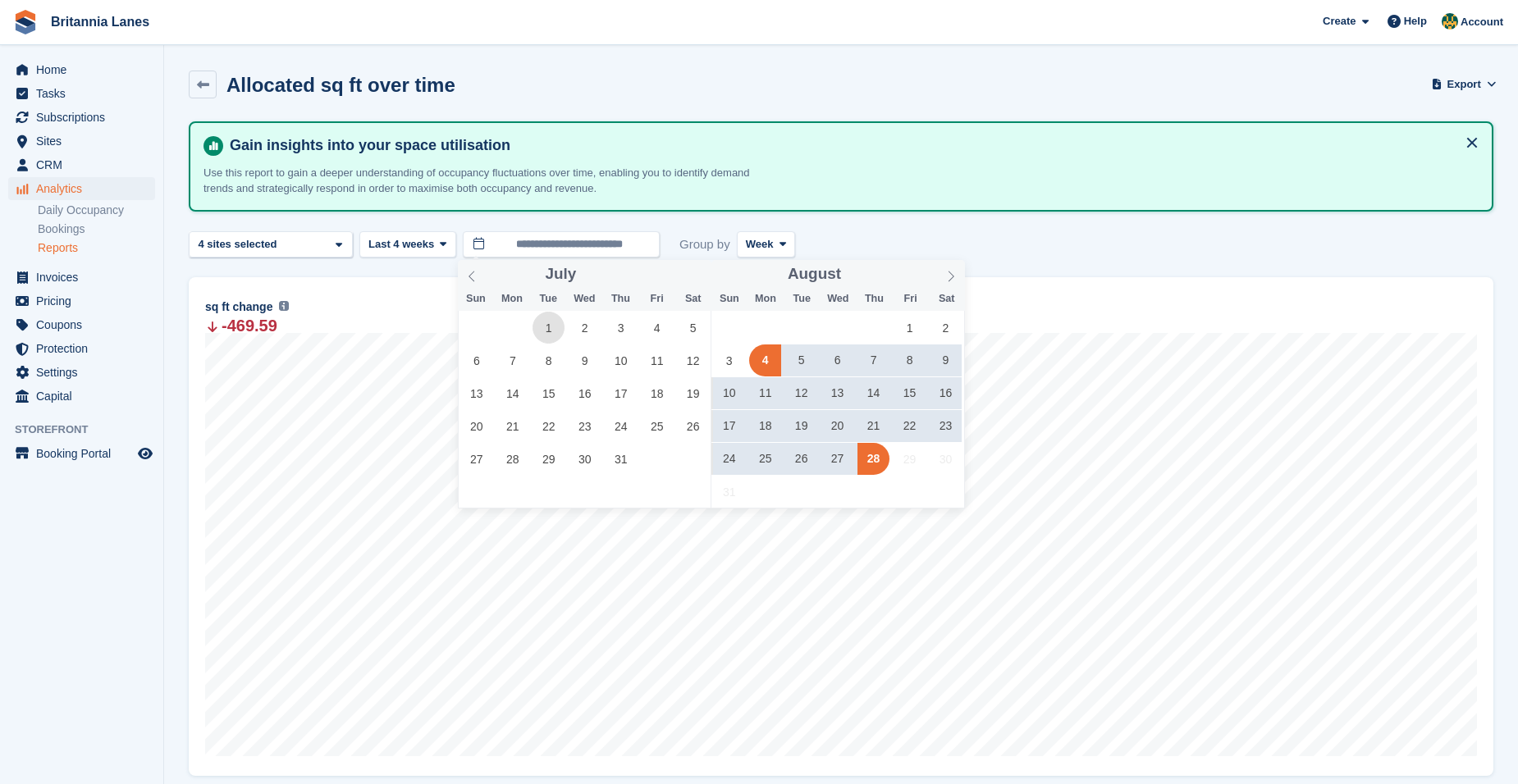
click at [558, 326] on span "1" at bounding box center [548, 327] width 32 height 32
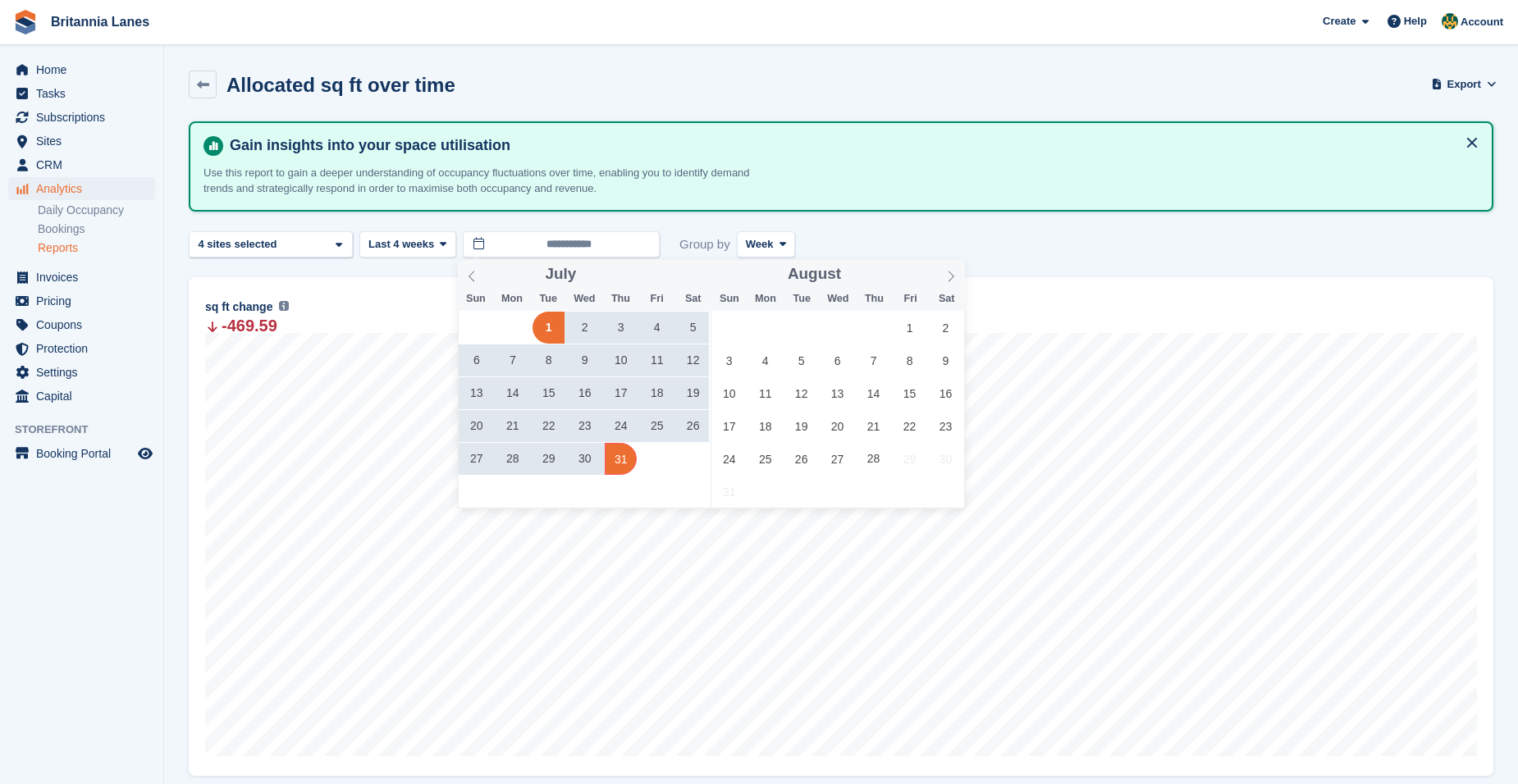
click at [605, 452] on span "31" at bounding box center [620, 459] width 32 height 32
type input "**********"
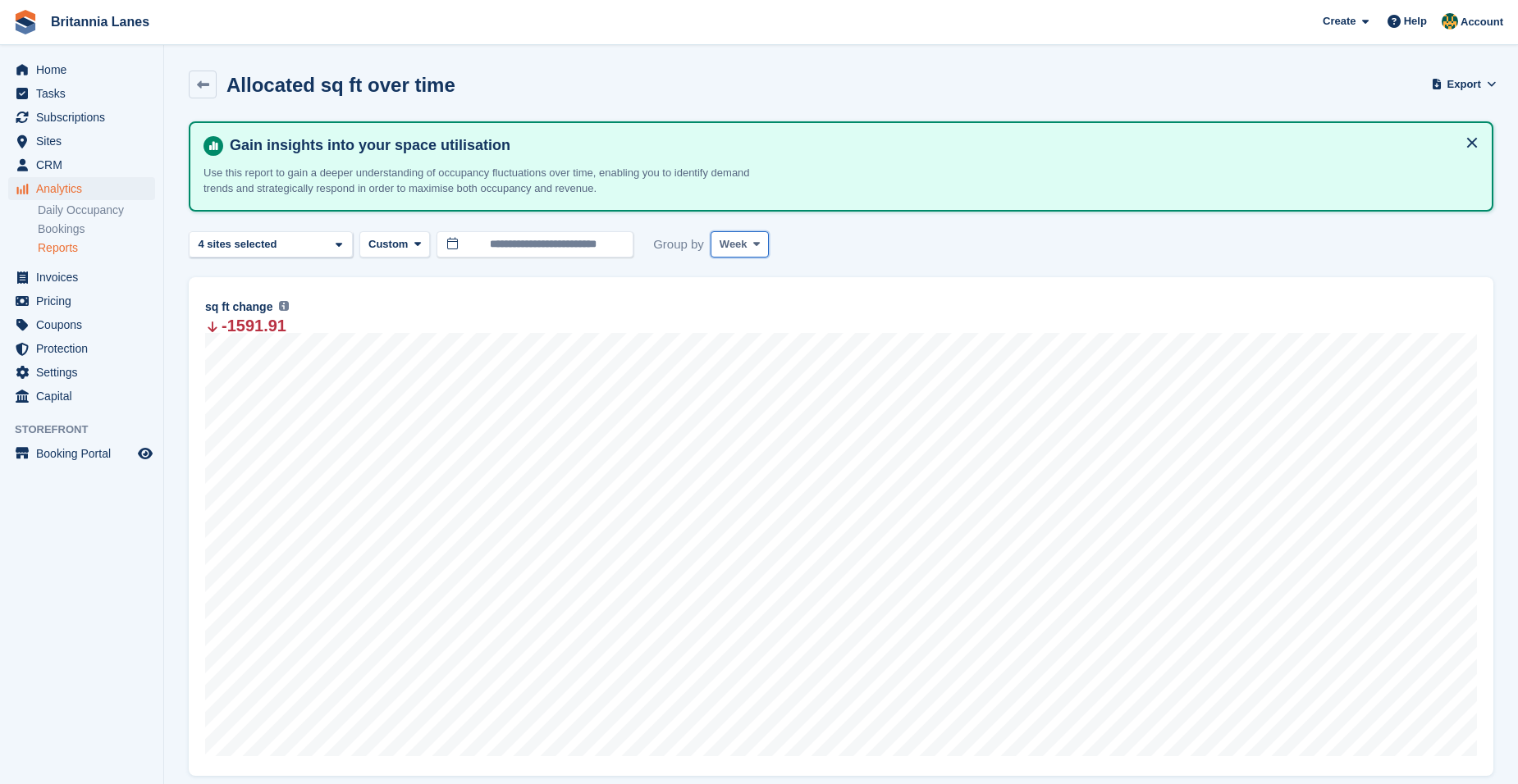
click at [735, 248] on span "Week" at bounding box center [733, 244] width 28 height 17
click at [758, 340] on link "Month" at bounding box center [789, 342] width 143 height 29
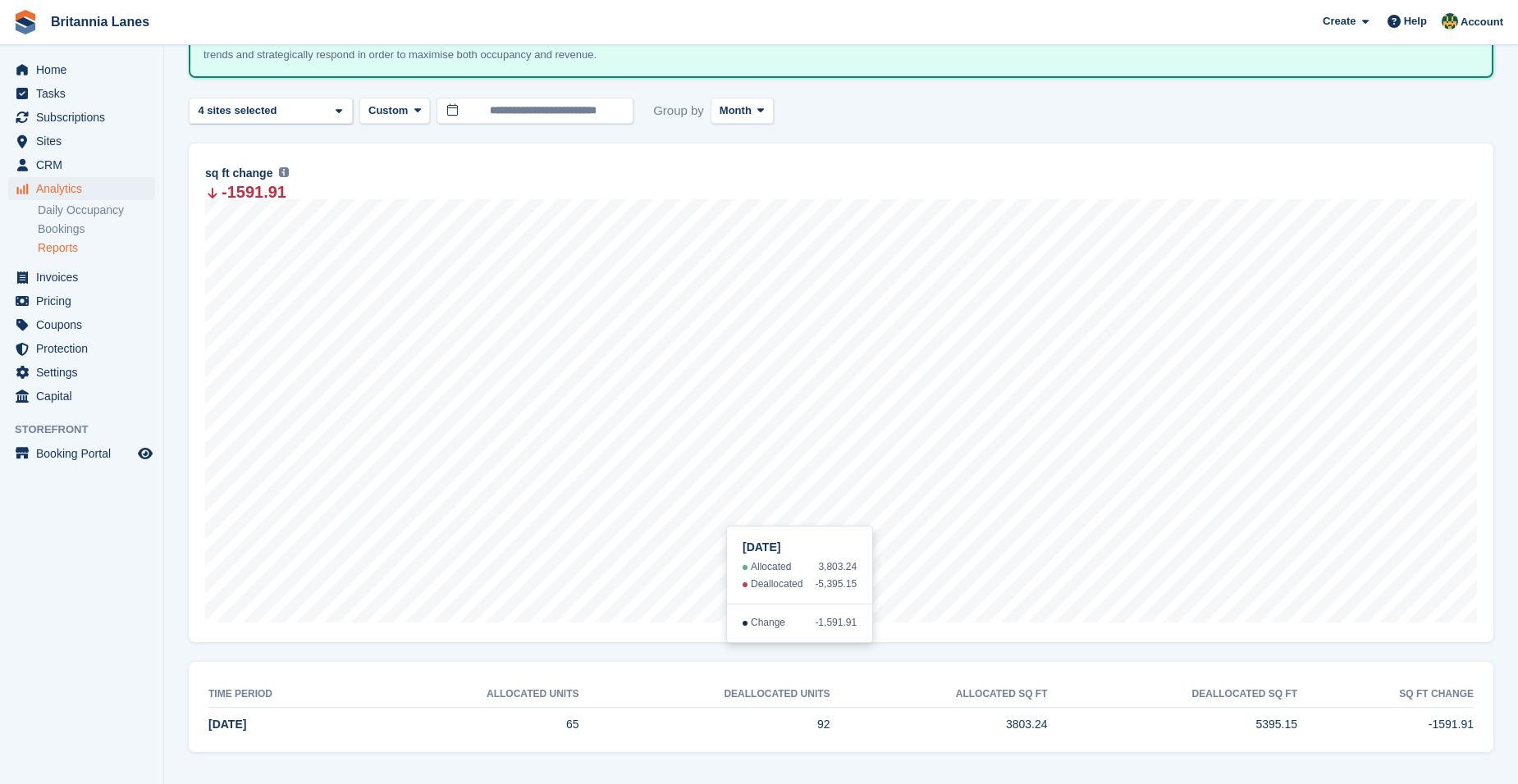
scroll to position [136, 0]
